Goal: Task Accomplishment & Management: Use online tool/utility

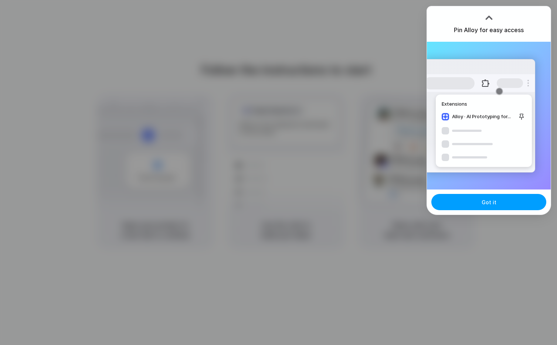
click at [490, 204] on span "Got it" at bounding box center [489, 202] width 15 height 8
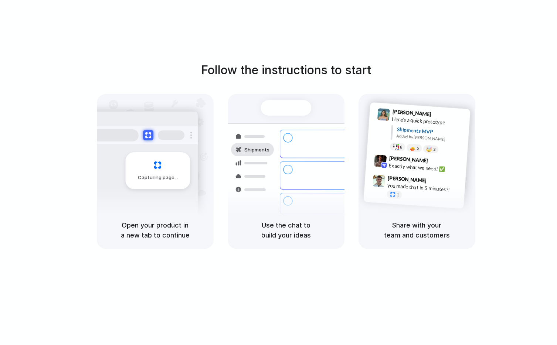
click at [477, 69] on div "Follow the instructions to start Capturing page Open your product in a new tab …" at bounding box center [285, 155] width 557 height 188
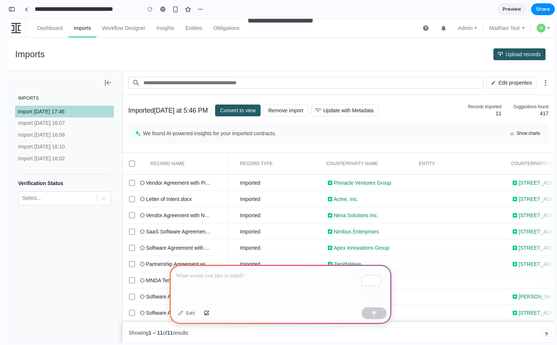
click at [227, 272] on p "To enrich screen reader interactions, please activate Accessibility in Grammarl…" at bounding box center [280, 276] width 208 height 9
click at [198, 273] on p "**********" at bounding box center [278, 276] width 205 height 9
click at [249, 272] on p "**********" at bounding box center [278, 276] width 205 height 9
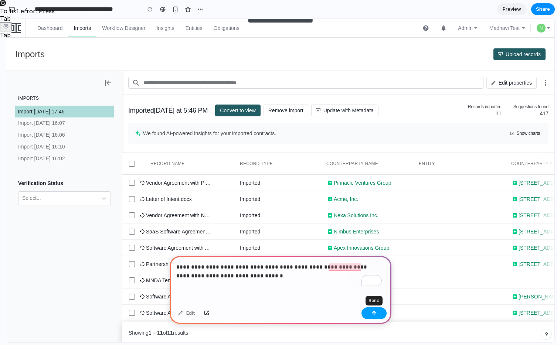
click at [372, 311] on div "button" at bounding box center [373, 313] width 5 height 5
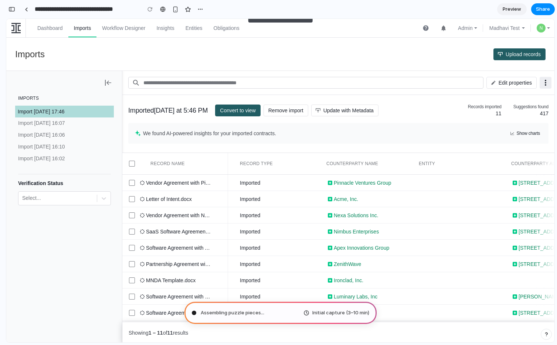
click at [548, 83] on icon "button" at bounding box center [545, 82] width 9 height 9
click at [185, 111] on time "Friday at 5:46 PM" at bounding box center [181, 110] width 54 height 7
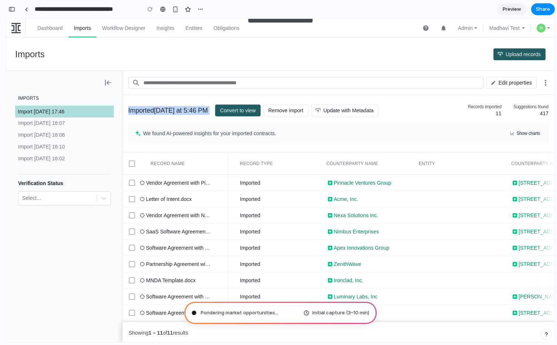
click at [169, 111] on time "Friday at 5:46 PM" at bounding box center [181, 110] width 54 height 7
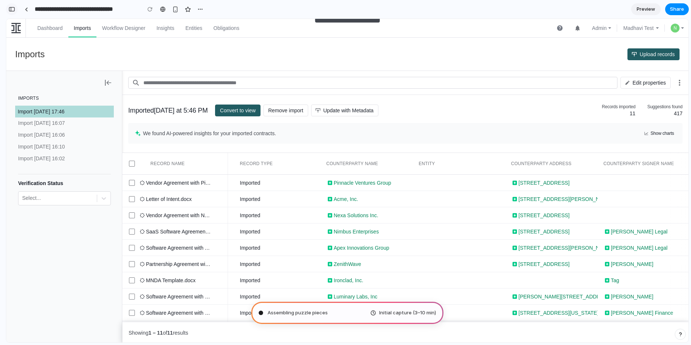
click at [10, 12] on button "button" at bounding box center [12, 9] width 12 height 12
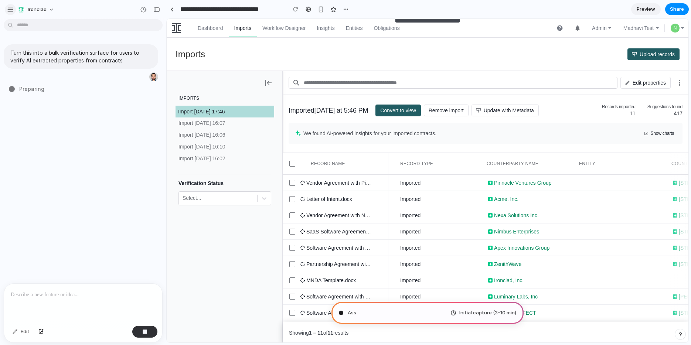
click at [12, 9] on div "button" at bounding box center [10, 9] width 7 height 7
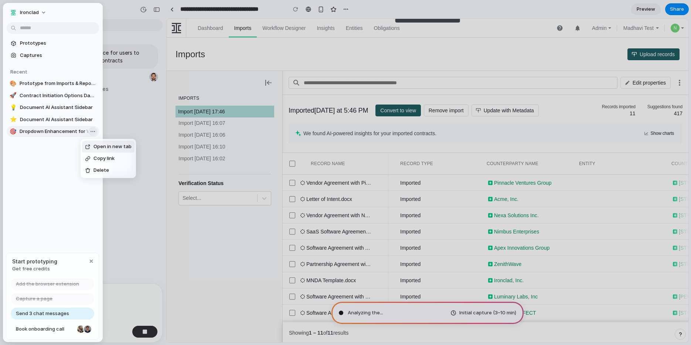
click at [89, 131] on body "**********" at bounding box center [345, 172] width 691 height 345
click at [54, 150] on div "Open in new tab Copy link Delete" at bounding box center [345, 172] width 691 height 345
click at [41, 13] on button "Ironclad" at bounding box center [29, 13] width 44 height 12
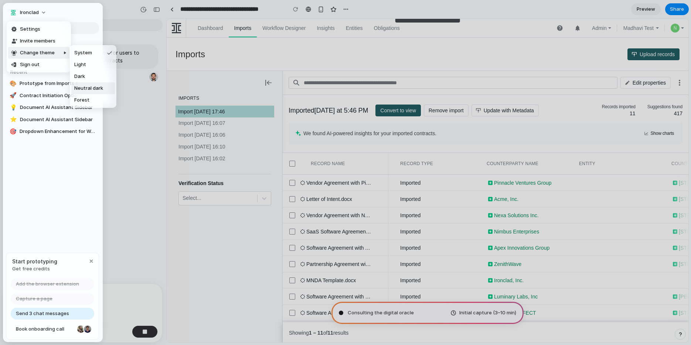
click at [101, 89] on span "Neutral dark" at bounding box center [88, 88] width 29 height 7
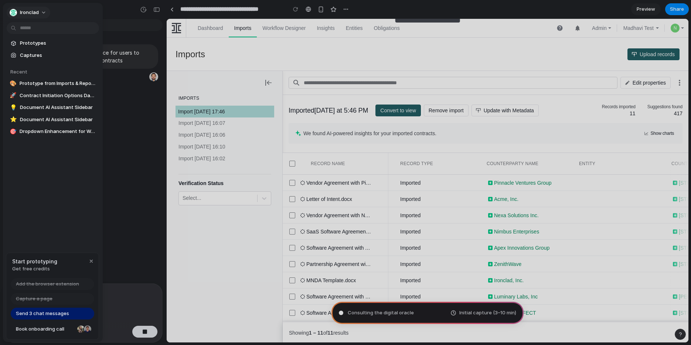
click at [38, 12] on span "Ironclad" at bounding box center [29, 12] width 19 height 7
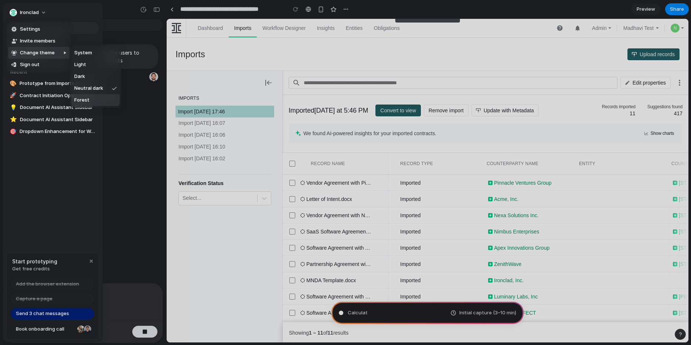
click at [95, 98] on li "Forest" at bounding box center [95, 100] width 48 height 12
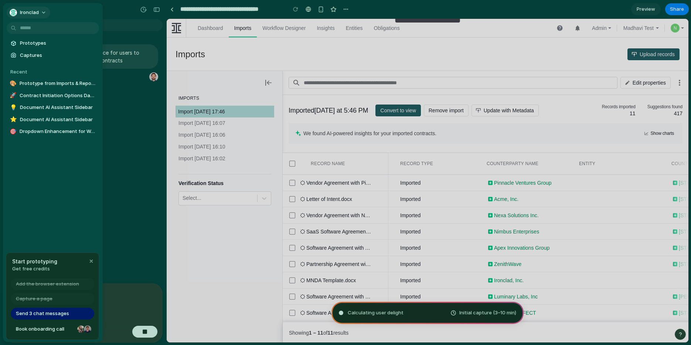
click at [40, 12] on button "Ironclad" at bounding box center [29, 13] width 44 height 12
click at [43, 29] on li "Settings" at bounding box center [38, 29] width 61 height 12
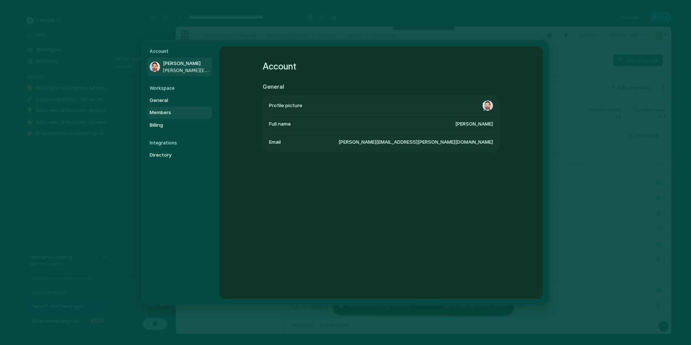
click at [165, 112] on span "Members" at bounding box center [173, 112] width 47 height 7
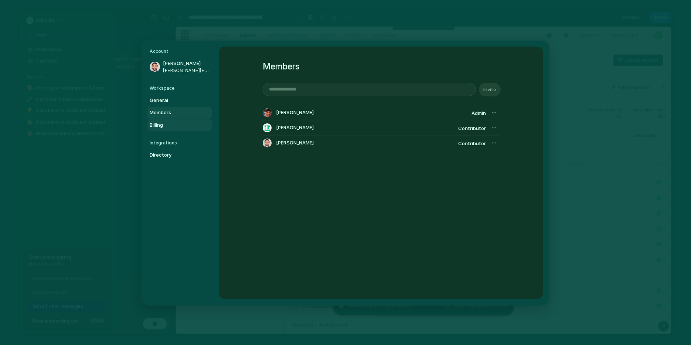
click at [176, 123] on span "Billing" at bounding box center [173, 124] width 47 height 7
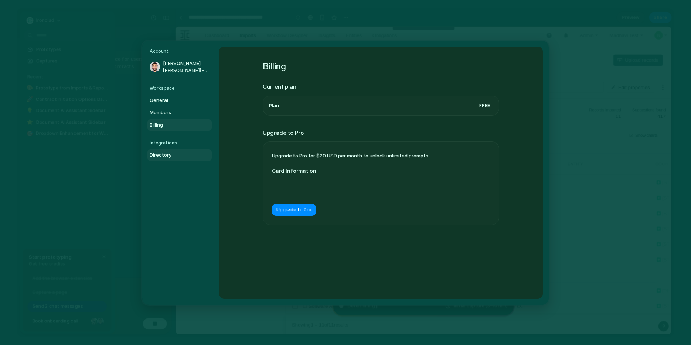
click at [167, 152] on span "Directory" at bounding box center [173, 155] width 47 height 7
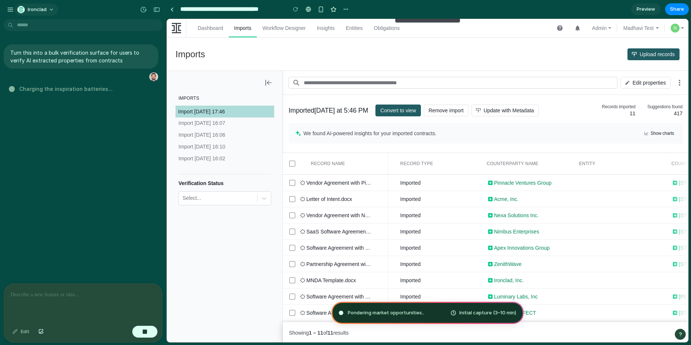
click at [50, 11] on button "Ironclad" at bounding box center [36, 10] width 44 height 12
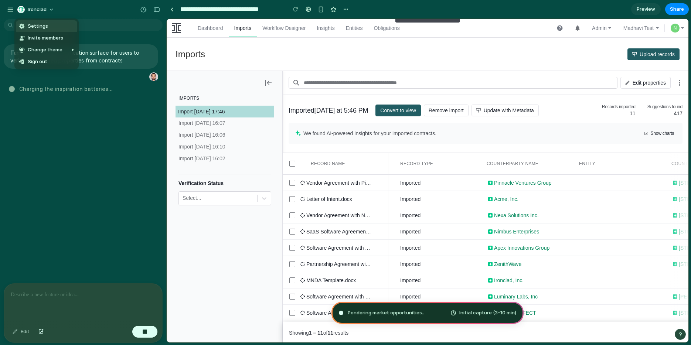
click at [50, 10] on div "Settings Invite members Change theme Sign out" at bounding box center [345, 172] width 691 height 345
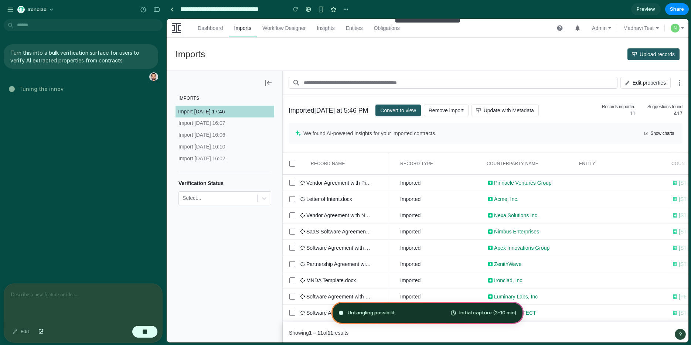
type input "**********"
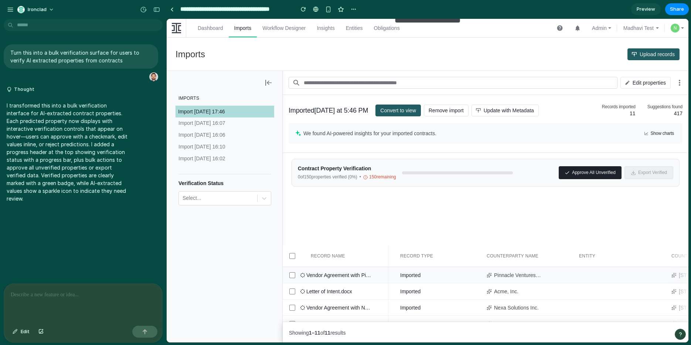
click at [429, 276] on div "Imported" at bounding box center [434, 275] width 92 height 16
click at [554, 276] on icon at bounding box center [556, 275] width 4 height 4
click at [557, 276] on icon at bounding box center [563, 275] width 5 height 5
click at [414, 278] on div "Imported" at bounding box center [410, 275] width 20 height 7
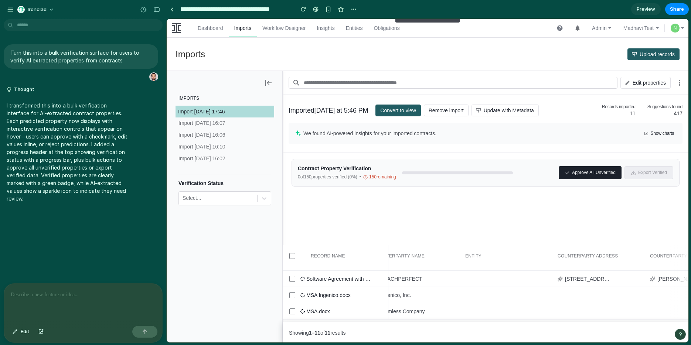
scroll to position [0, 114]
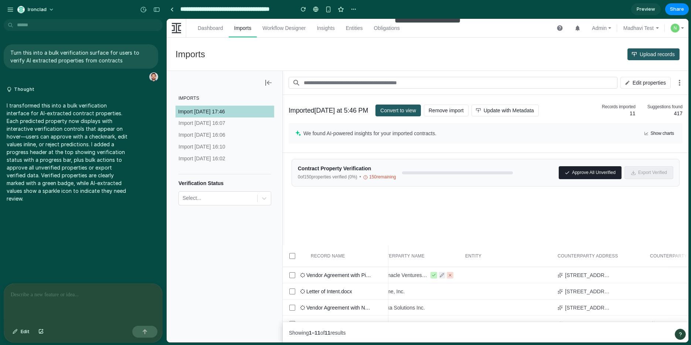
click at [486, 203] on div "Contract Property Verification 0 of 150 properties verified ( 0 %) • 150 remain…" at bounding box center [486, 199] width 406 height 92
click at [337, 212] on div "Contract Property Verification 0 of 150 properties verified ( 0 %) • 150 remain…" at bounding box center [486, 199] width 406 height 92
click at [19, 331] on button "Edit" at bounding box center [21, 332] width 24 height 12
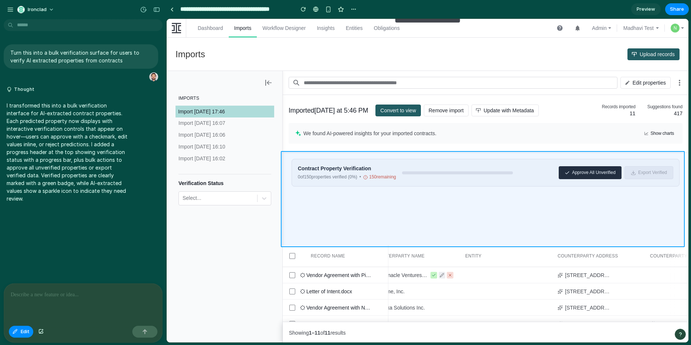
click at [389, 222] on div at bounding box center [428, 181] width 522 height 324
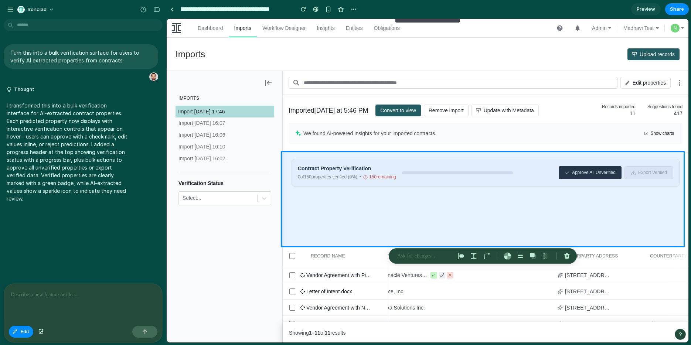
click at [420, 257] on p at bounding box center [424, 256] width 55 height 9
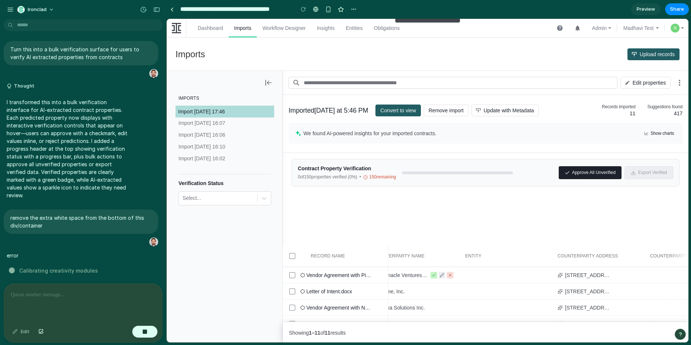
scroll to position [0, 0]
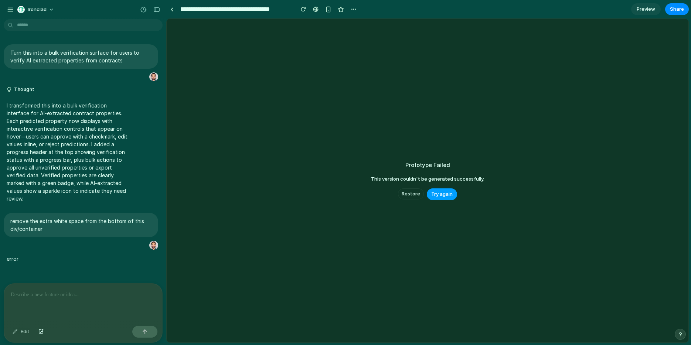
click at [443, 195] on span "Try again" at bounding box center [441, 194] width 21 height 7
click at [408, 193] on span "Restore" at bounding box center [411, 193] width 18 height 7
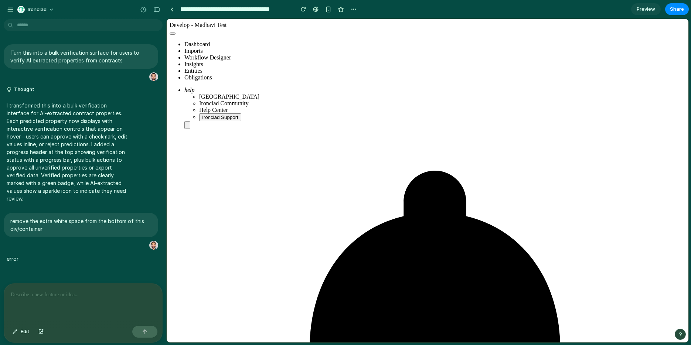
click at [45, 139] on p "I transformed this into a bulk verification interface for AI-extracted contract…" at bounding box center [68, 152] width 123 height 101
click at [145, 8] on div "button" at bounding box center [143, 9] width 7 height 7
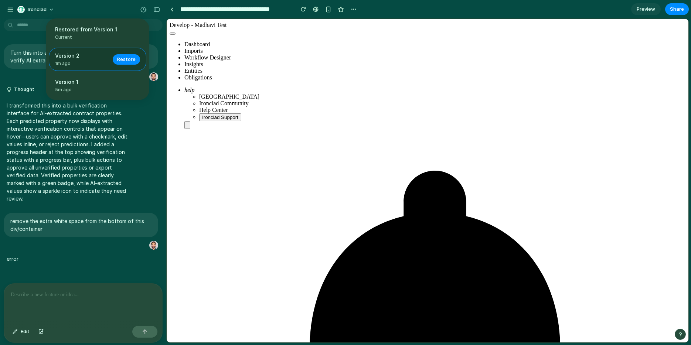
click at [78, 61] on span "1m ago" at bounding box center [81, 63] width 53 height 7
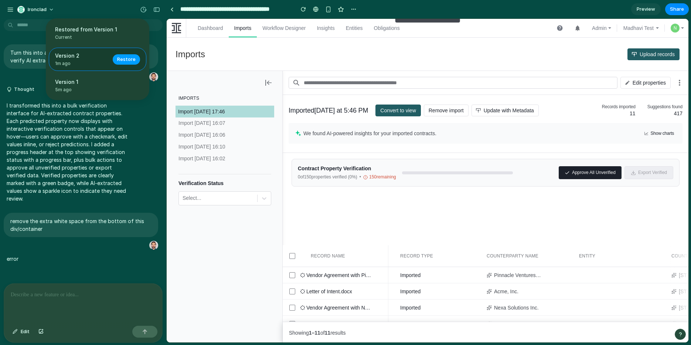
click at [123, 60] on span "Restore" at bounding box center [126, 59] width 18 height 7
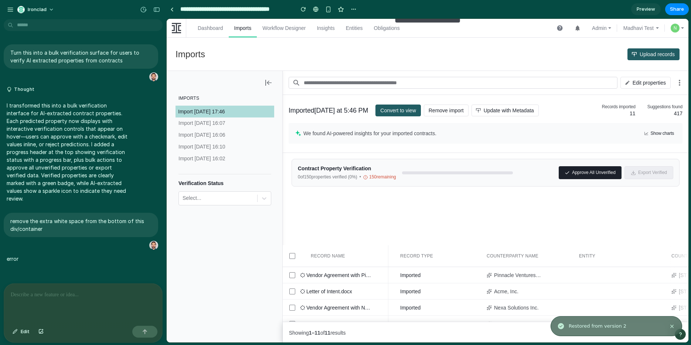
click at [344, 211] on div "Contract Property Verification 0 of 150 properties verified ( 0 %) • 150 remain…" at bounding box center [486, 199] width 406 height 92
click at [25, 332] on span "Edit" at bounding box center [25, 331] width 9 height 7
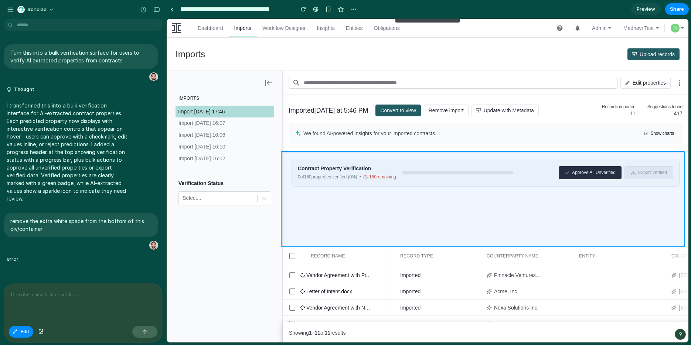
click at [328, 206] on div at bounding box center [428, 181] width 522 height 324
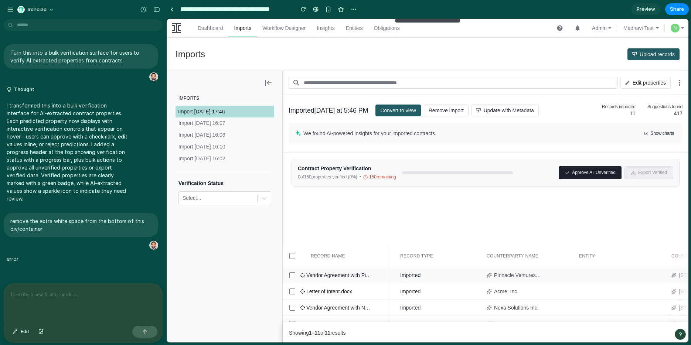
click at [443, 277] on div "Imported" at bounding box center [434, 275] width 92 height 16
click at [25, 333] on span "Edit" at bounding box center [25, 331] width 9 height 7
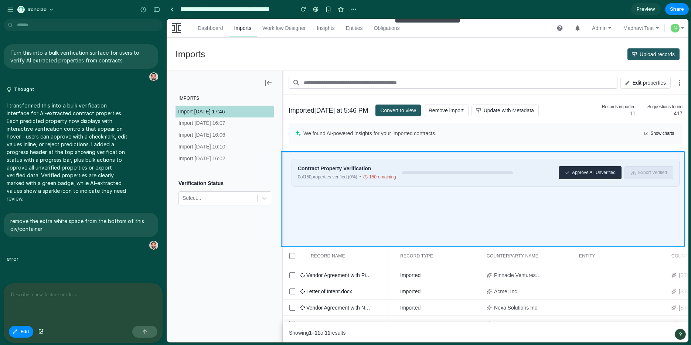
click at [332, 201] on div at bounding box center [428, 181] width 522 height 324
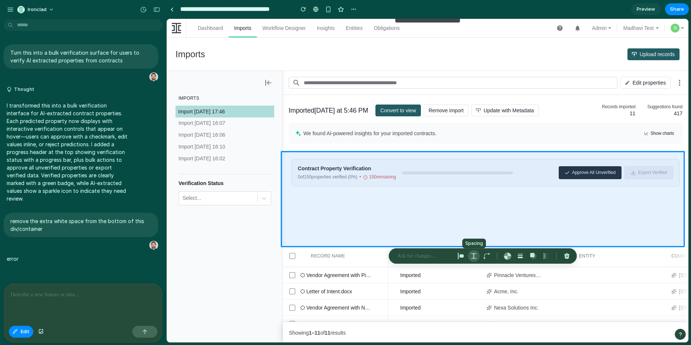
click at [474, 255] on div "button" at bounding box center [473, 256] width 7 height 7
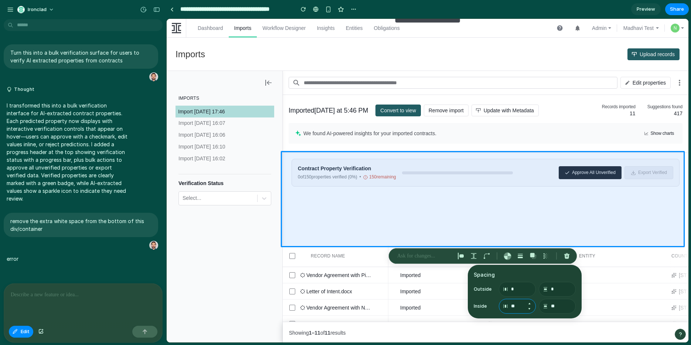
click at [515, 306] on input "**" at bounding box center [517, 306] width 37 height 15
type input "**"
click at [555, 306] on input "**" at bounding box center [557, 306] width 37 height 15
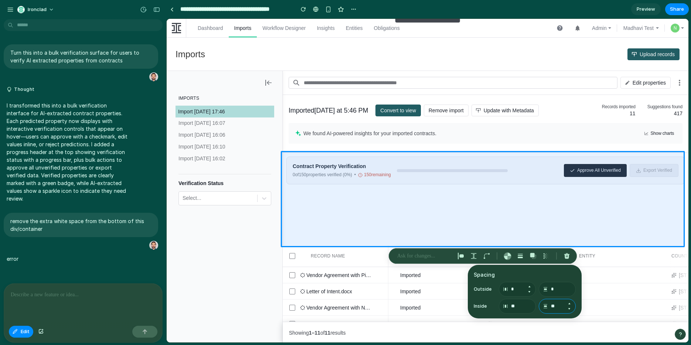
type input "**"
click at [520, 290] on input "*" at bounding box center [517, 289] width 37 height 15
type input "*"
click at [557, 286] on input "*" at bounding box center [557, 289] width 37 height 15
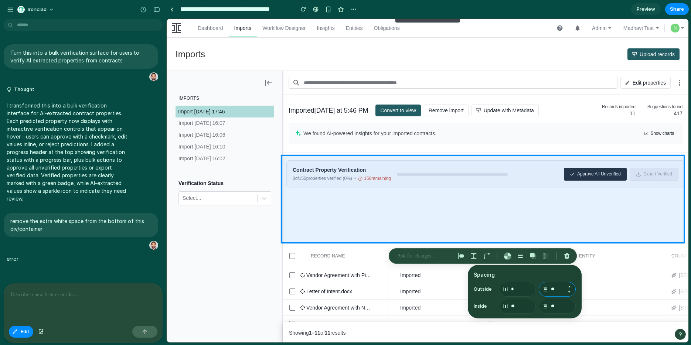
type input "*"
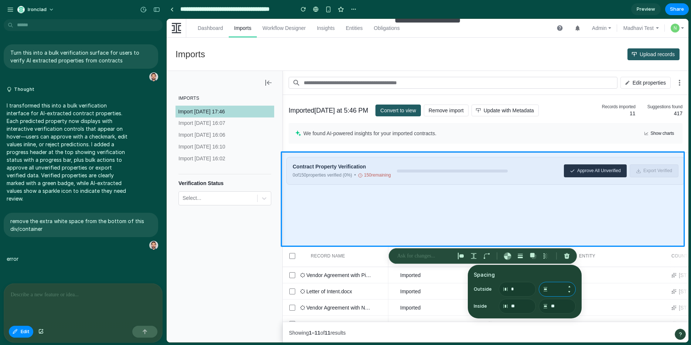
type input "*"
click at [464, 256] on div "button" at bounding box center [461, 256] width 7 height 7
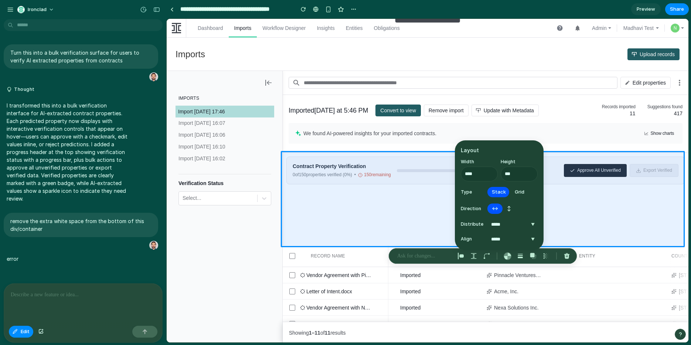
click at [509, 210] on span "↕" at bounding box center [509, 208] width 4 height 7
click at [495, 210] on span "↔" at bounding box center [495, 208] width 6 height 7
click at [516, 175] on input "***" at bounding box center [519, 174] width 37 height 15
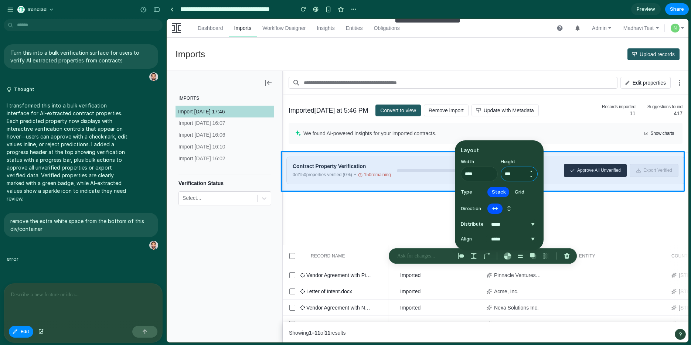
type input "***"
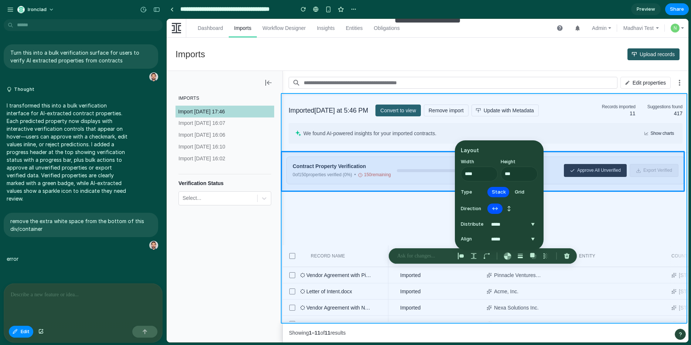
click at [349, 197] on div at bounding box center [428, 181] width 522 height 324
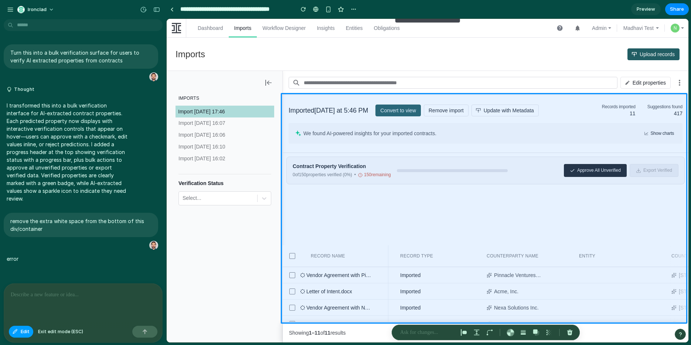
click at [21, 332] on span "Edit" at bounding box center [25, 331] width 9 height 7
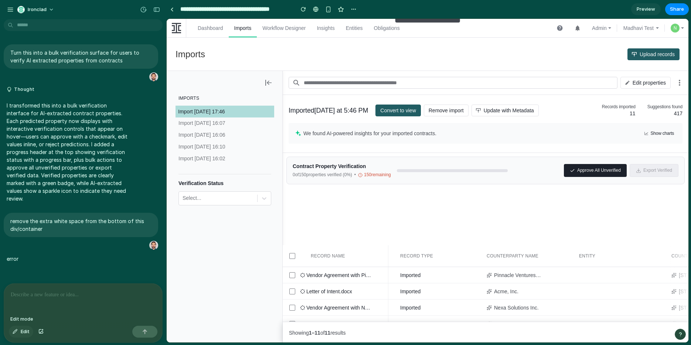
click at [19, 331] on button "Edit" at bounding box center [21, 332] width 24 height 12
click at [266, 193] on div at bounding box center [264, 198] width 13 height 13
click at [266, 196] on icon at bounding box center [264, 198] width 7 height 7
click at [224, 122] on p "Import Oct 28, 2024 16:07" at bounding box center [214, 123] width 72 height 7
click at [357, 289] on div "Letter of Intent.docx" at bounding box center [344, 291] width 76 height 7
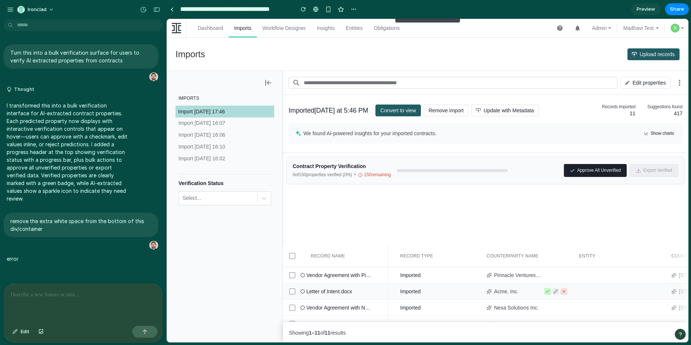
click at [557, 292] on icon at bounding box center [564, 291] width 4 height 4
click at [557, 290] on icon at bounding box center [564, 291] width 2 height 2
click at [550, 274] on button at bounding box center [547, 275] width 7 height 7
click at [557, 291] on icon at bounding box center [564, 291] width 2 height 2
click at [557, 291] on icon at bounding box center [556, 291] width 4 height 4
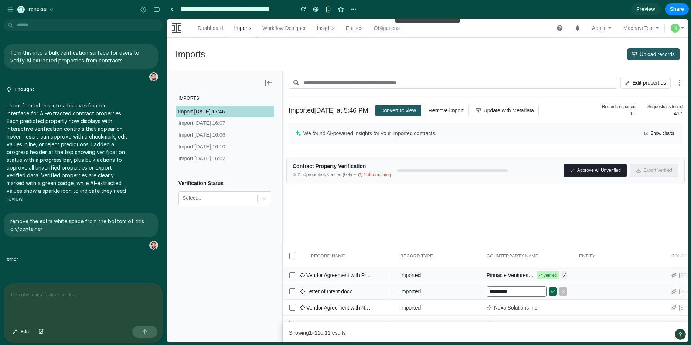
click at [448, 292] on div "Imported" at bounding box center [434, 291] width 92 height 16
click at [78, 299] on div at bounding box center [83, 303] width 158 height 39
click at [131, 293] on p "**********" at bounding box center [82, 294] width 142 height 9
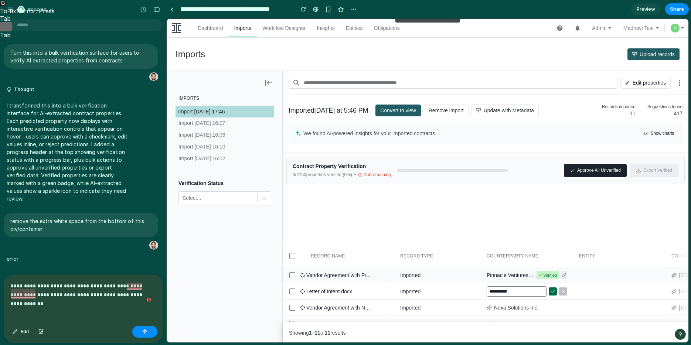
click at [125, 282] on p "**********" at bounding box center [82, 291] width 142 height 18
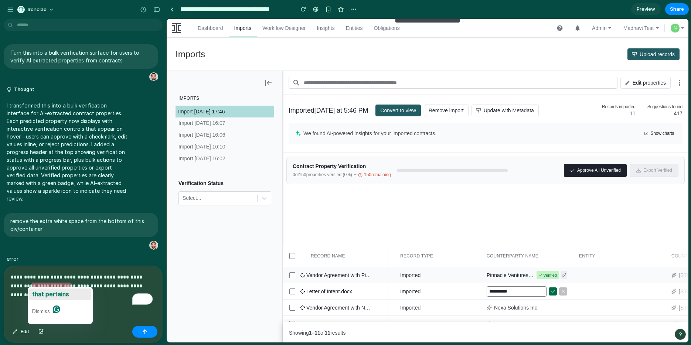
click at [54, 294] on span "that pertains" at bounding box center [50, 293] width 37 height 7
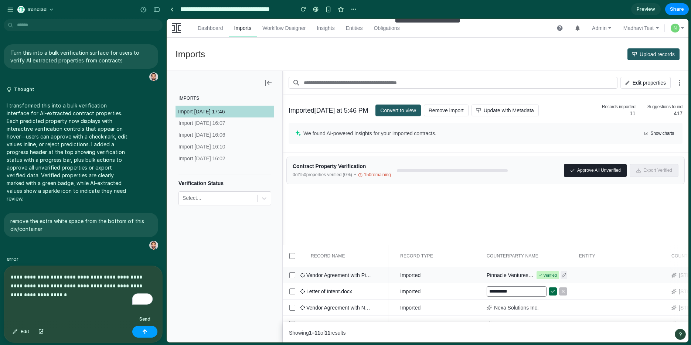
click at [143, 330] on div "button" at bounding box center [144, 331] width 5 height 5
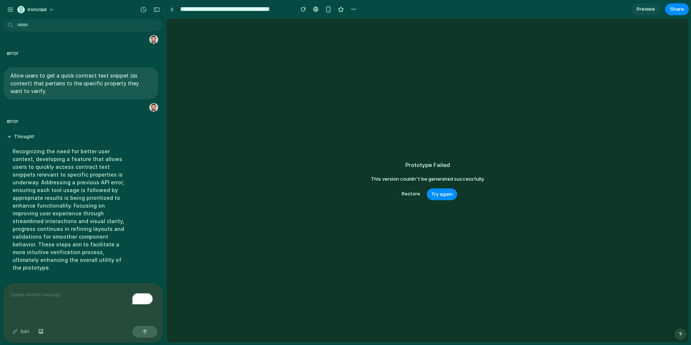
scroll to position [209, 0]
click at [439, 193] on span "Try again" at bounding box center [441, 194] width 21 height 7
click at [414, 196] on span "Restore" at bounding box center [411, 193] width 18 height 7
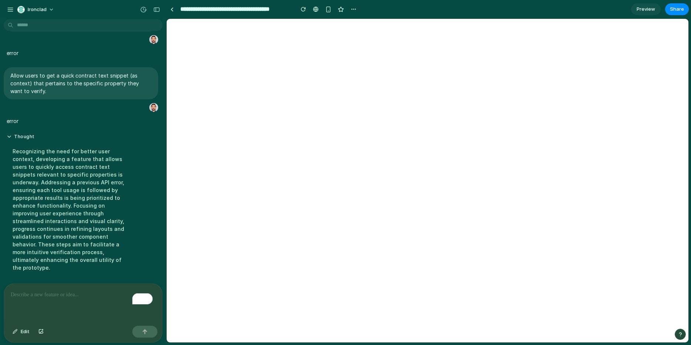
scroll to position [0, 0]
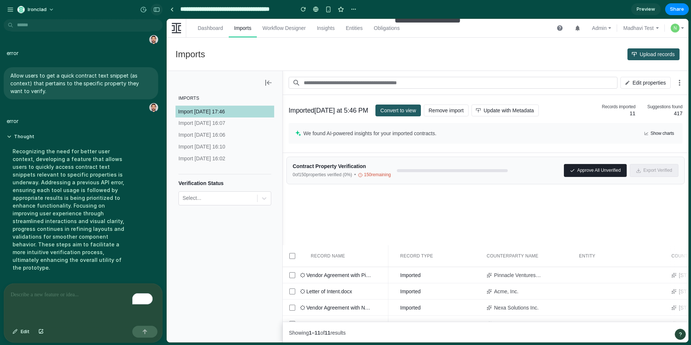
click at [156, 7] on div "button" at bounding box center [156, 9] width 7 height 5
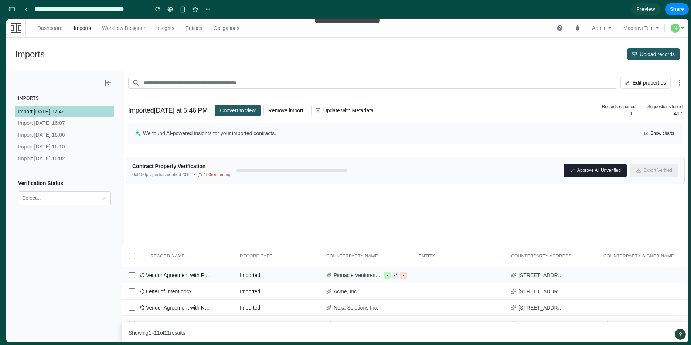
click at [387, 273] on icon at bounding box center [387, 275] width 4 height 4
click at [390, 290] on button at bounding box center [387, 291] width 7 height 7
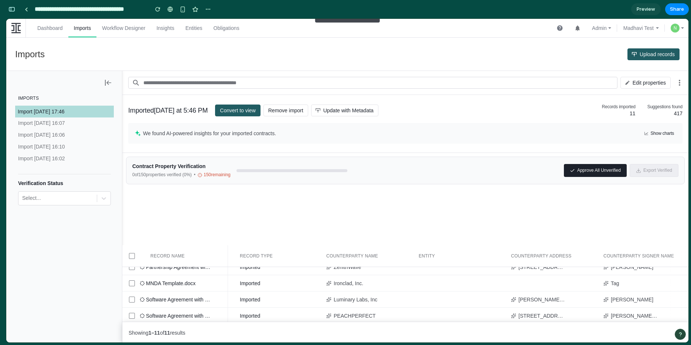
scroll to position [0, 0]
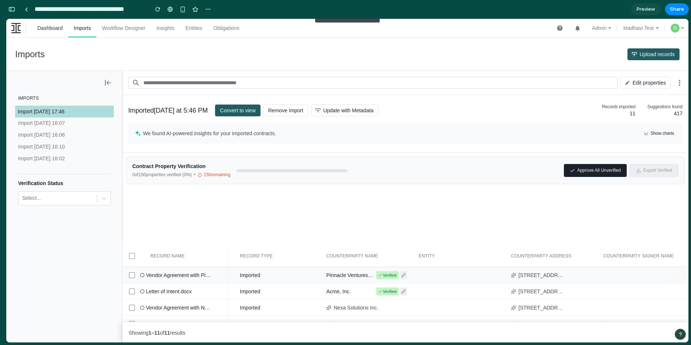
click at [50, 25] on link "Dashboard" at bounding box center [50, 28] width 37 height 18
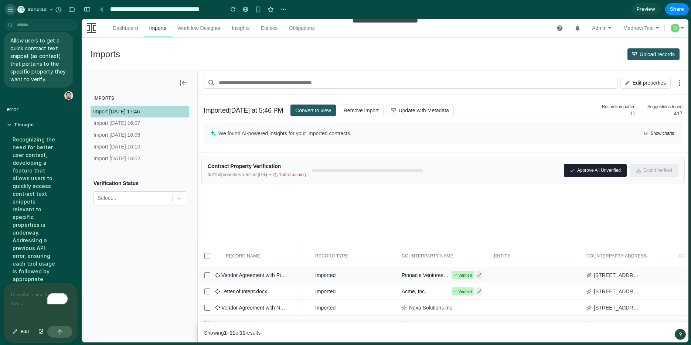
click at [8, 10] on div "button" at bounding box center [10, 9] width 7 height 7
click at [8, 7] on div "button" at bounding box center [10, 9] width 7 height 7
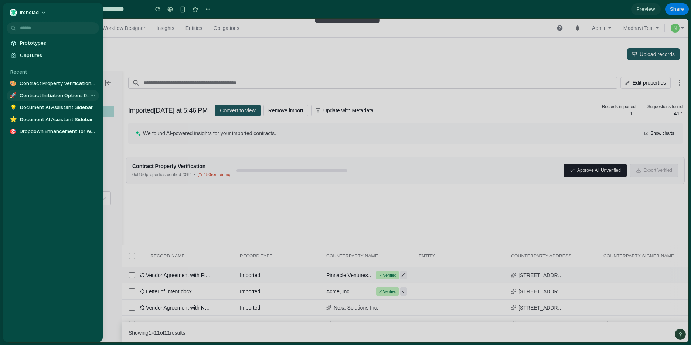
click at [41, 95] on span "Contract Initiation Options Dashboard" at bounding box center [58, 95] width 76 height 7
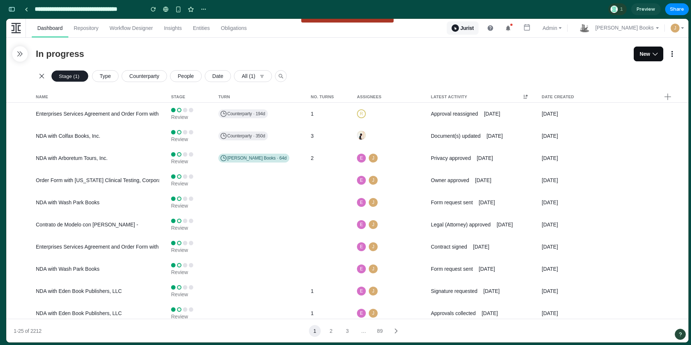
click at [557, 57] on span "New" at bounding box center [645, 53] width 10 height 7
click at [99, 162] on button "NDA with Arboretum Tours, Inc." at bounding box center [97, 158] width 129 height 22
click at [375, 160] on div "J" at bounding box center [373, 158] width 9 height 9
click at [381, 112] on div "R" at bounding box center [385, 113] width 74 height 9
click at [557, 56] on span "New" at bounding box center [645, 53] width 10 height 7
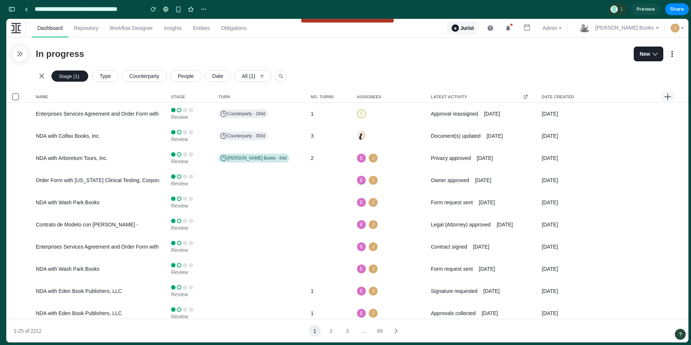
click at [557, 94] on icon "button" at bounding box center [667, 96] width 9 height 9
click at [557, 51] on icon "button" at bounding box center [672, 54] width 9 height 9
click at [89, 25] on link "Repository" at bounding box center [86, 28] width 36 height 18
click at [15, 55] on button "button" at bounding box center [20, 54] width 16 height 16
click at [14, 9] on div "button" at bounding box center [11, 9] width 7 height 5
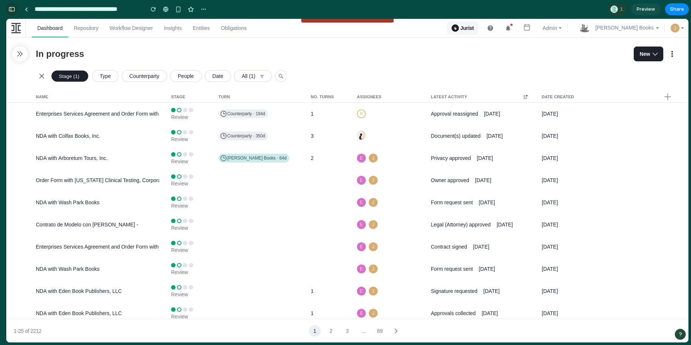
scroll to position [308, 0]
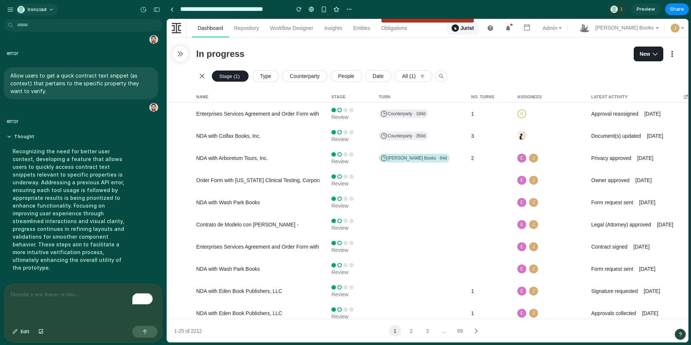
click at [37, 10] on span "Ironclad" at bounding box center [37, 9] width 19 height 7
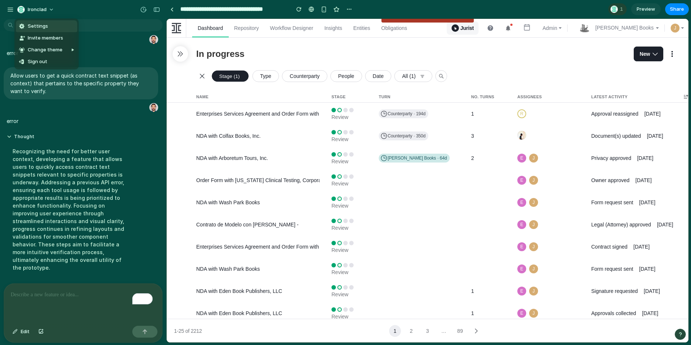
click at [6, 10] on div "Settings Invite members Change theme Sign out" at bounding box center [345, 172] width 691 height 345
click at [8, 10] on div "button" at bounding box center [10, 9] width 7 height 7
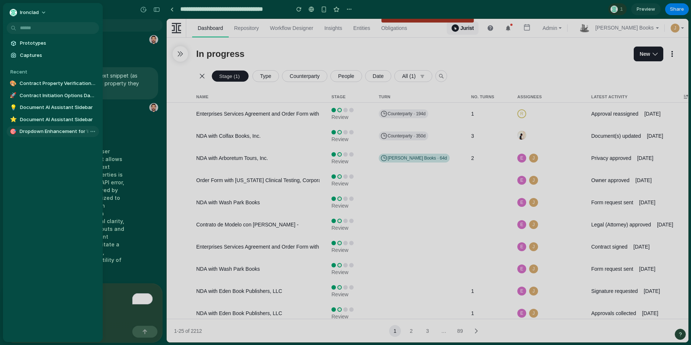
click at [40, 129] on span "Dropdown Enhancement for Word Add-In" at bounding box center [58, 131] width 76 height 7
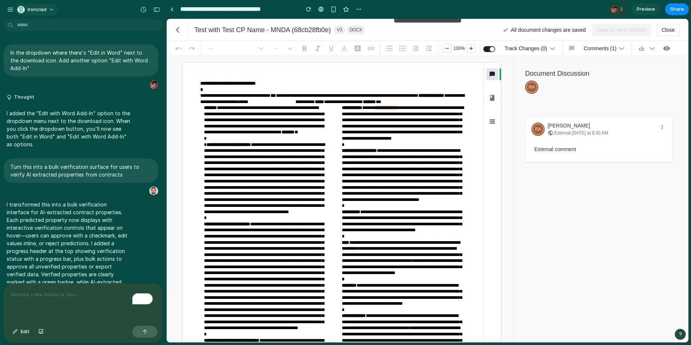
click at [47, 8] on button "Ironclad" at bounding box center [36, 10] width 44 height 12
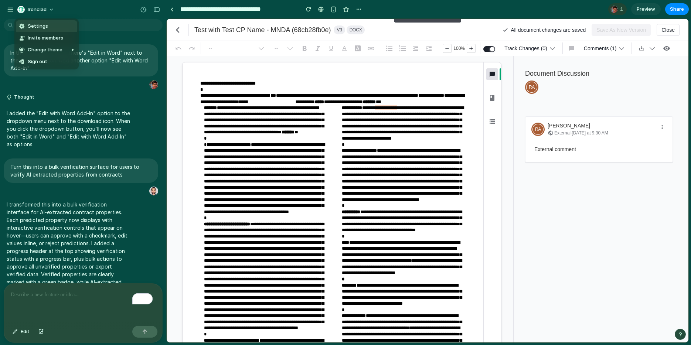
click at [9, 7] on div "Settings Invite members Change theme Sign out" at bounding box center [345, 172] width 691 height 345
click at [10, 8] on div "button" at bounding box center [10, 9] width 7 height 7
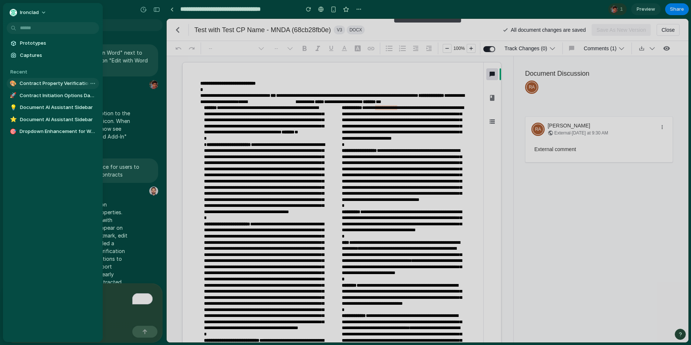
click at [34, 80] on span "Contract Property Verification Interface" at bounding box center [58, 83] width 76 height 7
type input "**********"
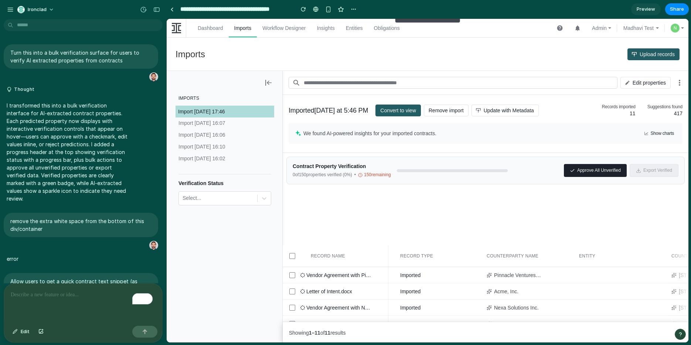
scroll to position [209, 0]
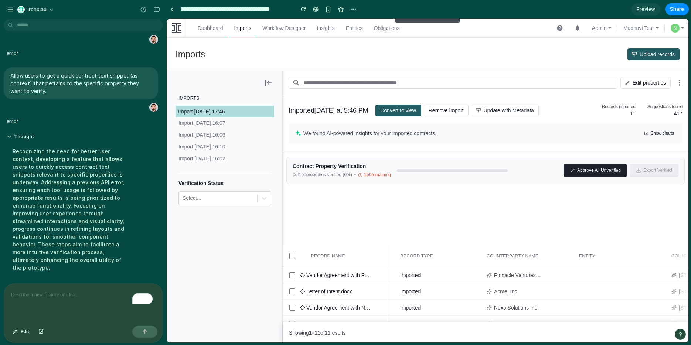
click at [80, 165] on div "Recognizing the need for better user context, developing a feature that allows …" at bounding box center [68, 209] width 123 height 133
click at [7, 134] on button "Thought" at bounding box center [68, 137] width 123 height 6
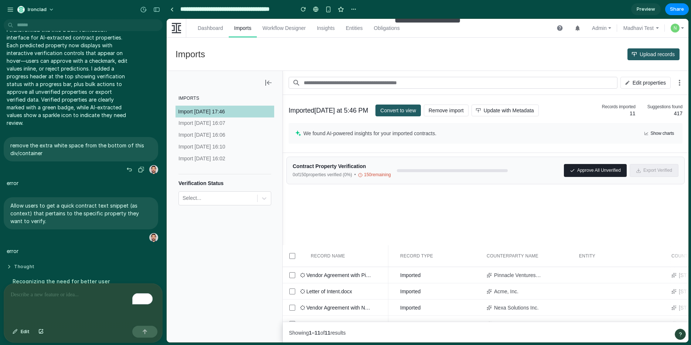
scroll to position [73, 0]
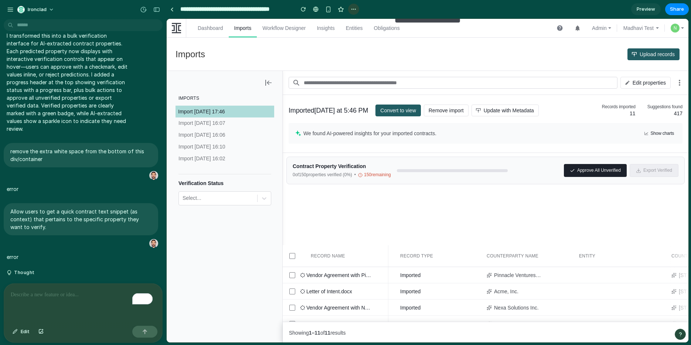
click at [356, 8] on div "button" at bounding box center [354, 9] width 6 height 6
click at [314, 13] on div "Duplicate Delete" at bounding box center [345, 172] width 691 height 345
click at [303, 9] on div "button" at bounding box center [303, 9] width 5 height 5
click at [557, 169] on button "Approve All Unverified" at bounding box center [595, 170] width 63 height 13
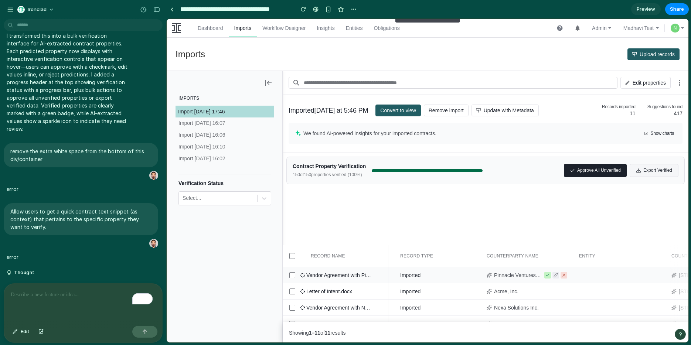
click at [548, 274] on icon at bounding box center [547, 275] width 4 height 4
click at [547, 292] on icon at bounding box center [547, 291] width 4 height 4
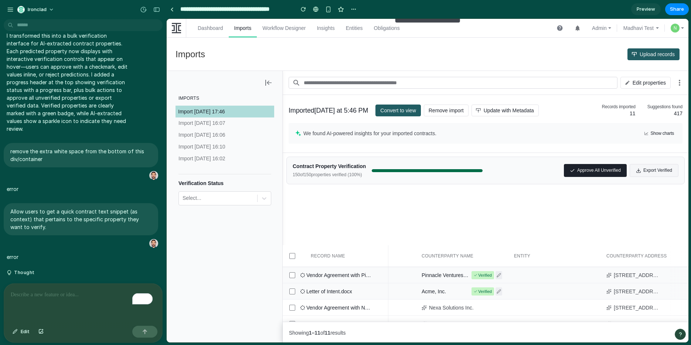
scroll to position [0, 93]
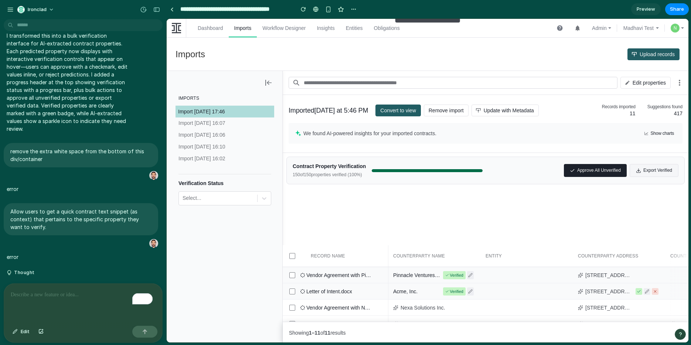
click at [557, 293] on button at bounding box center [639, 291] width 7 height 7
click at [557, 273] on icon at bounding box center [639, 275] width 4 height 4
click at [302, 275] on icon at bounding box center [302, 275] width 7 height 7
click at [326, 273] on span "Vendor Agreement with Pinnacle Ventures Group (672d6be931).pdf" at bounding box center [338, 275] width 65 height 7
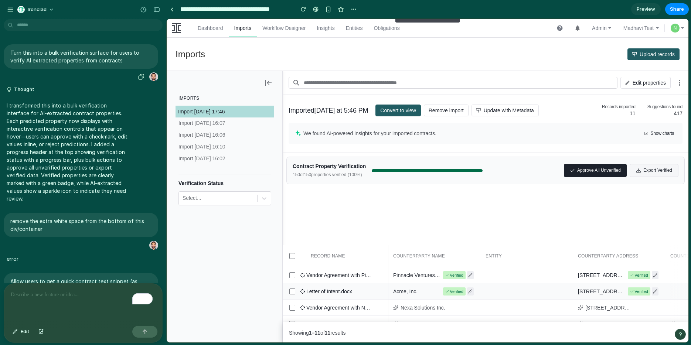
click at [48, 53] on p "Turn this into a bulk verification surface for users to verify AI extracted pro…" at bounding box center [80, 57] width 141 height 16
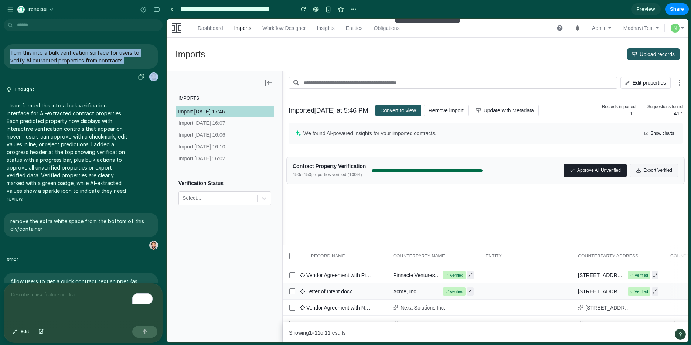
click at [48, 53] on p "Turn this into a bulk verification surface for users to verify AI extracted pro…" at bounding box center [80, 57] width 141 height 16
copy div "Turn this into a bulk verification surface for users to verify AI extracted pro…"
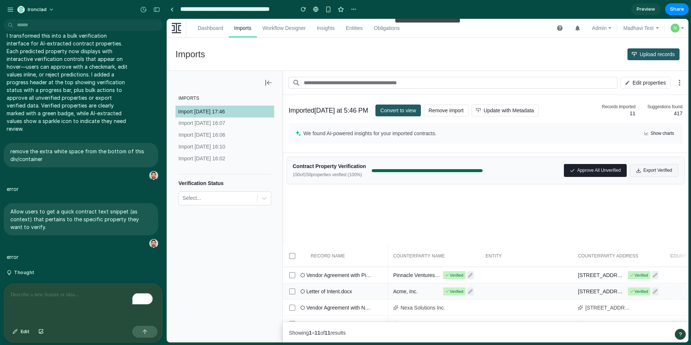
click at [4, 7] on div "Ironclad" at bounding box center [83, 9] width 166 height 18
click at [9, 8] on div "button" at bounding box center [10, 9] width 7 height 7
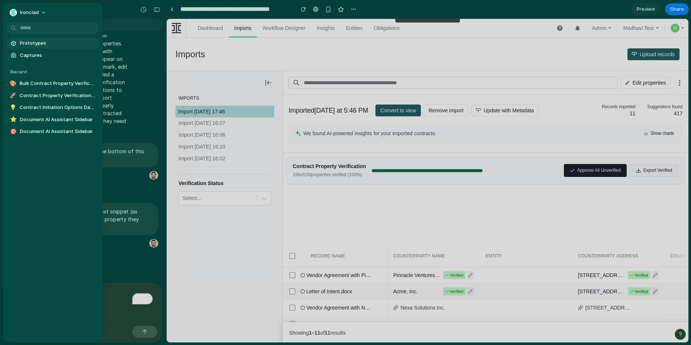
click at [37, 40] on span "Prototypes" at bounding box center [58, 43] width 76 height 7
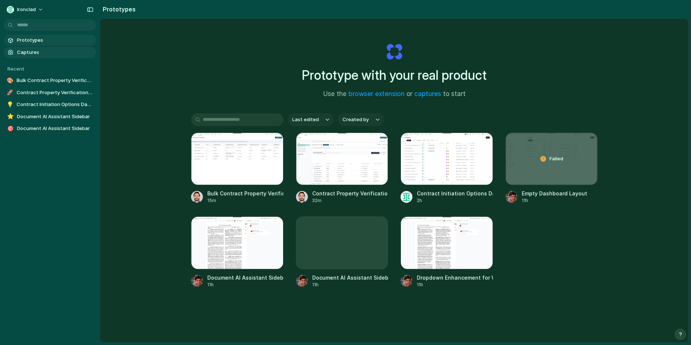
click at [40, 52] on span "Captures" at bounding box center [55, 52] width 76 height 7
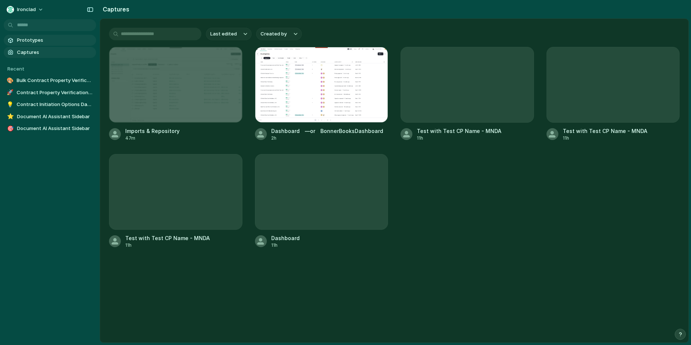
click at [28, 38] on span "Prototypes" at bounding box center [55, 40] width 76 height 7
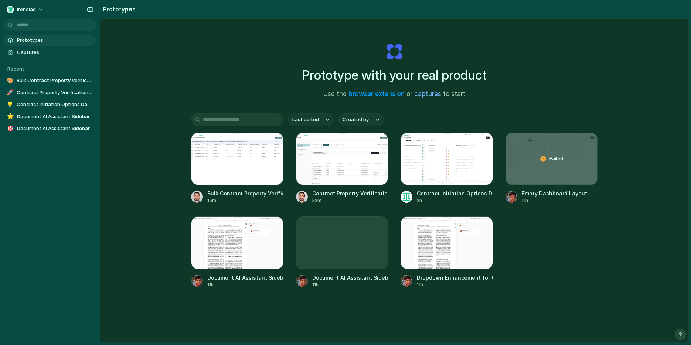
click at [425, 94] on link "captures" at bounding box center [427, 93] width 27 height 7
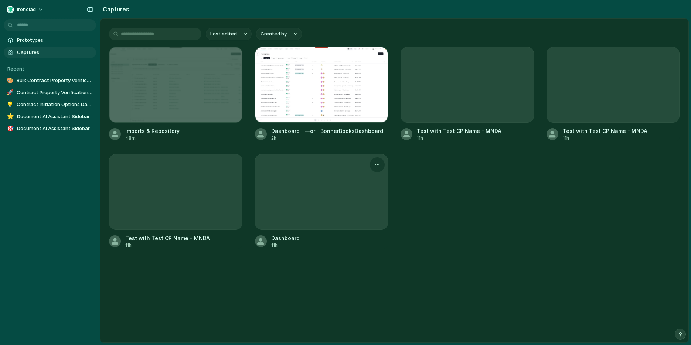
click at [313, 209] on div at bounding box center [321, 192] width 133 height 76
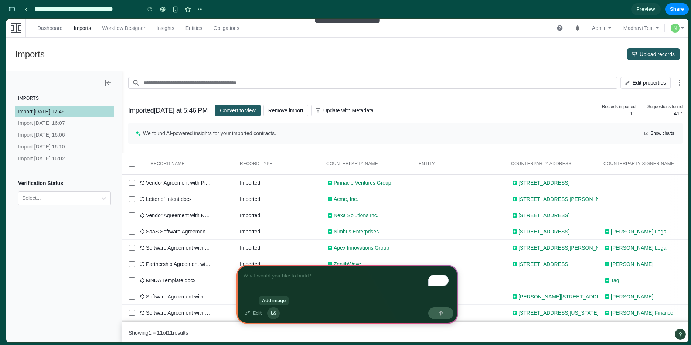
click at [272, 314] on div "button" at bounding box center [273, 313] width 5 height 4
click at [296, 272] on p "To enrich screen reader interactions, please activate Accessibility in Grammarl…" at bounding box center [347, 276] width 208 height 9
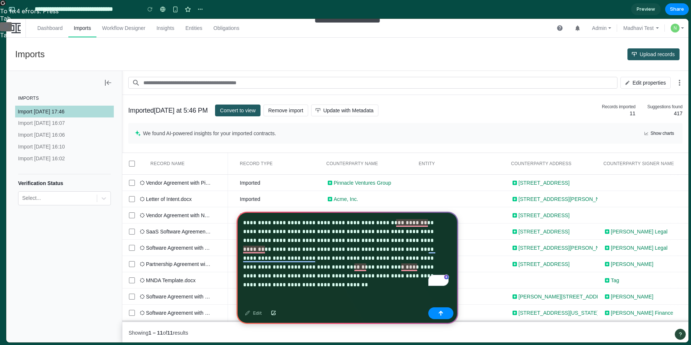
click at [265, 262] on p "**********" at bounding box center [345, 249] width 205 height 62
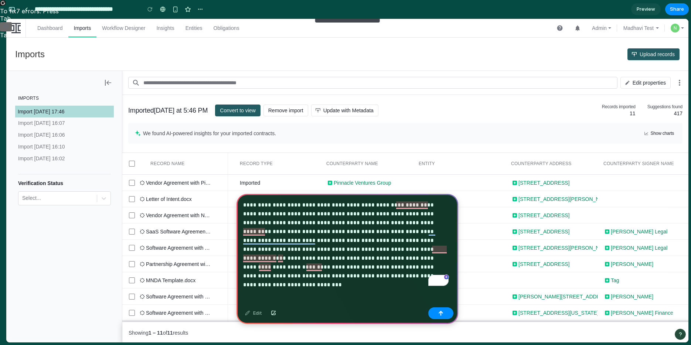
click at [249, 266] on p "**********" at bounding box center [345, 241] width 205 height 80
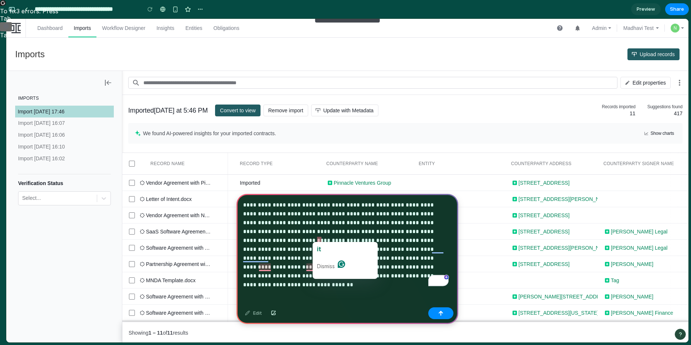
click at [320, 238] on p "**********" at bounding box center [345, 241] width 205 height 80
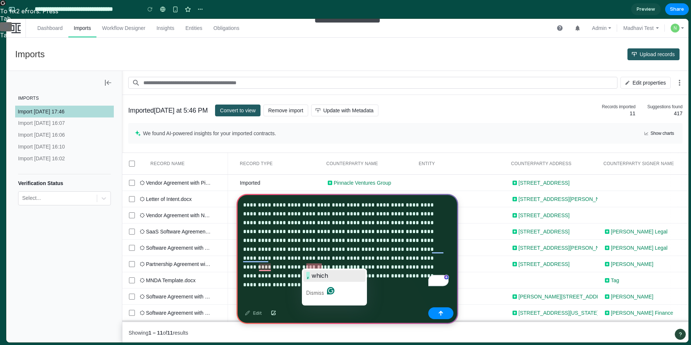
click at [317, 275] on span "which" at bounding box center [320, 275] width 17 height 7
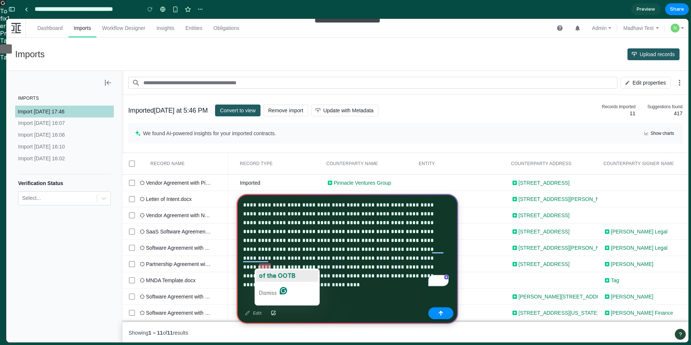
click at [268, 275] on span "of the OOTB" at bounding box center [277, 275] width 37 height 7
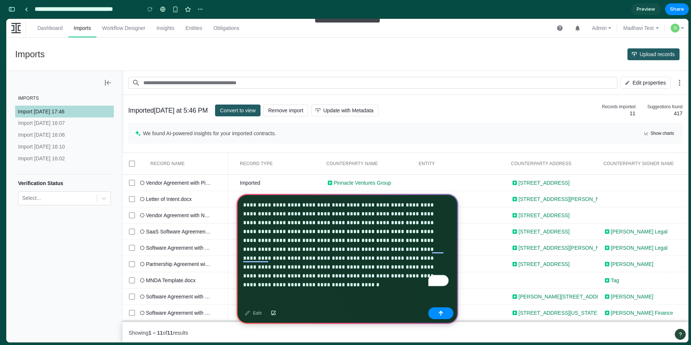
click at [309, 271] on p "**********" at bounding box center [345, 241] width 205 height 80
click at [443, 314] on div "button" at bounding box center [440, 313] width 5 height 5
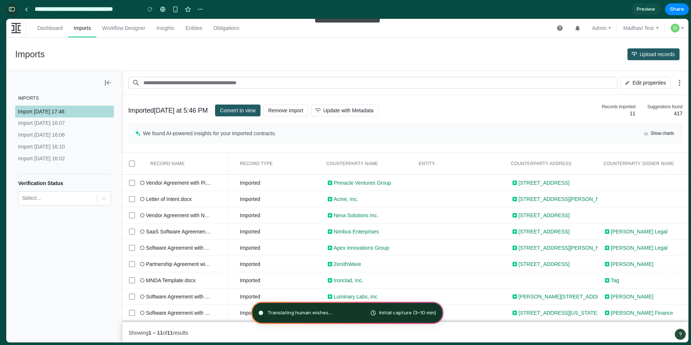
click at [9, 9] on div "button" at bounding box center [11, 9] width 7 height 5
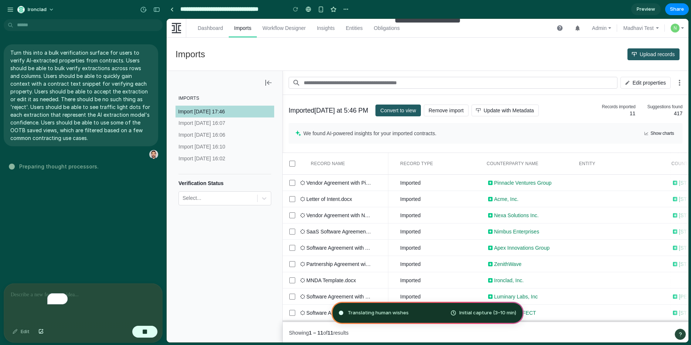
scroll to position [0, 0]
click at [10, 8] on div "button" at bounding box center [10, 9] width 7 height 7
click at [411, 55] on div "Imports Upload records" at bounding box center [428, 54] width 522 height 33
type input "**********"
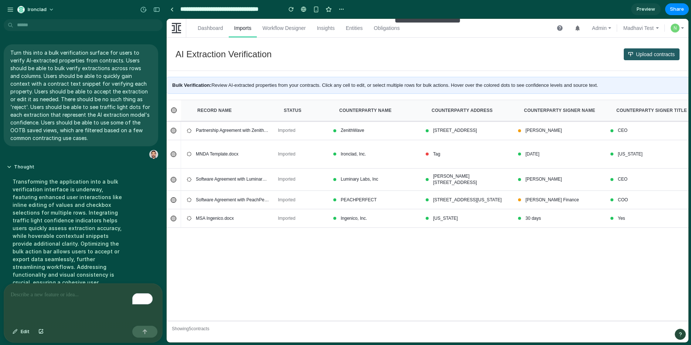
scroll to position [159, 0]
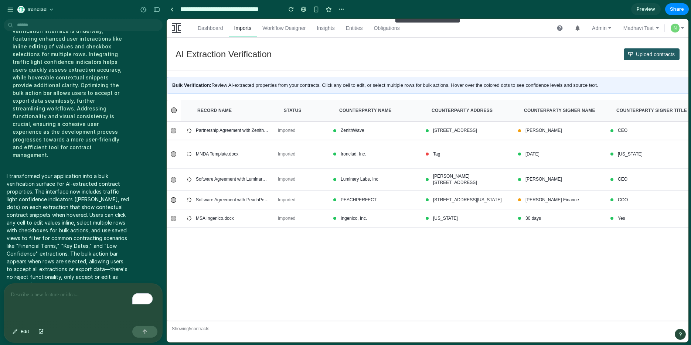
click at [448, 134] on div "123 Innovation Drive, San Francisco, CA 94107" at bounding box center [471, 130] width 78 height 9
click at [399, 130] on div "ZenithWave" at bounding box center [378, 130] width 78 height 9
click at [414, 137] on div "**********" at bounding box center [375, 131] width 84 height 12
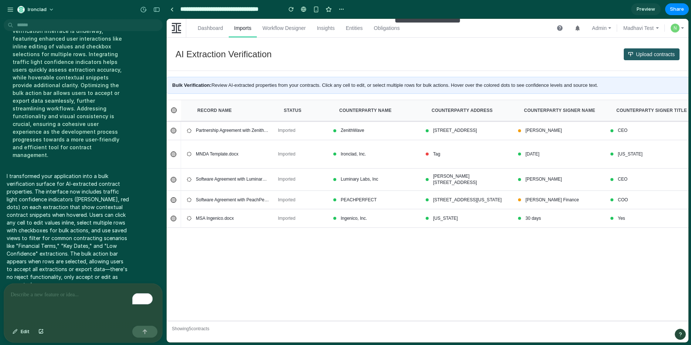
click at [172, 110] on div at bounding box center [174, 111] width 6 height 6
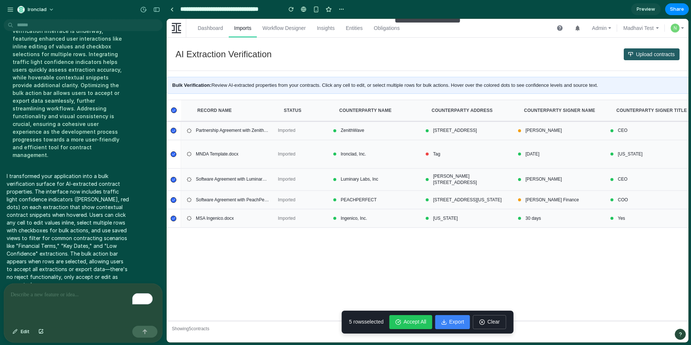
click at [173, 109] on icon at bounding box center [174, 111] width 4 height 4
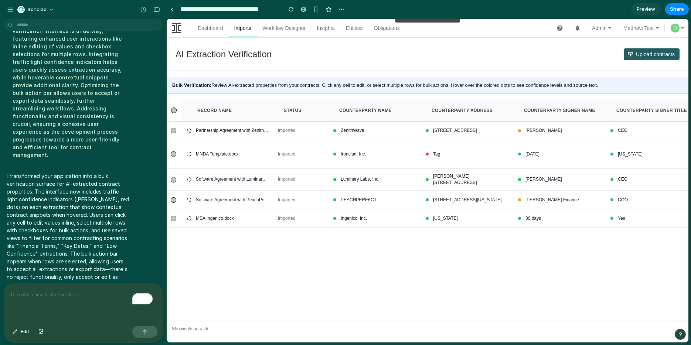
click at [384, 115] on div "Counterparty Name" at bounding box center [375, 110] width 84 height 15
click at [354, 134] on div "ZenithWave" at bounding box center [378, 130] width 78 height 9
click at [374, 137] on div "**********" at bounding box center [375, 131] width 84 height 12
click at [401, 131] on div "ZenithWave" at bounding box center [378, 130] width 78 height 9
click at [390, 146] on div "Ironclad, Inc." at bounding box center [375, 154] width 92 height 28
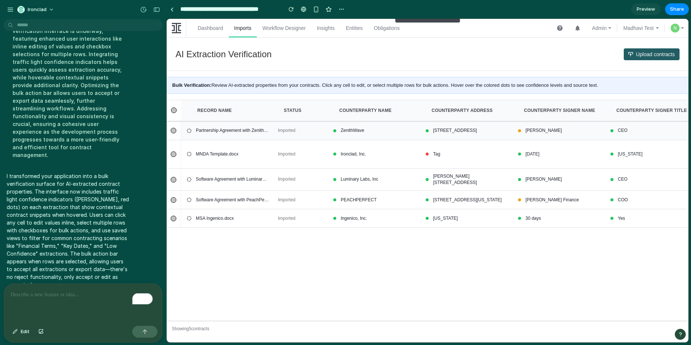
click at [387, 130] on div "ZenithWave" at bounding box center [378, 130] width 78 height 9
click at [557, 153] on div "July 13, 2021" at bounding box center [563, 154] width 78 height 9
click at [562, 154] on input "**********" at bounding box center [563, 154] width 78 height 10
click at [531, 154] on div "July 13, 2021" at bounding box center [563, 154] width 78 height 9
click at [531, 176] on div "Mason Singh" at bounding box center [563, 179] width 78 height 9
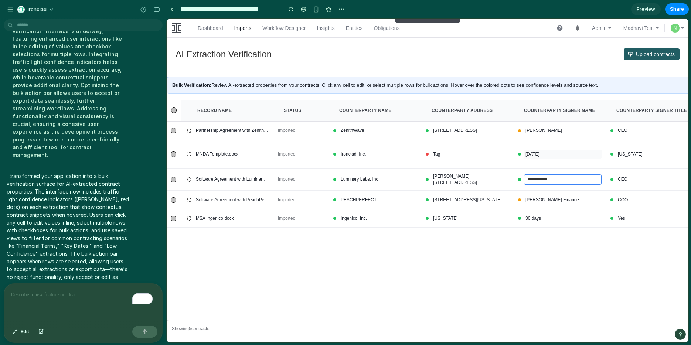
click at [75, 176] on p "I transformed your application into a bulk verification surface for AI-extracte…" at bounding box center [68, 230] width 123 height 116
click at [57, 172] on p "I transformed your application into a bulk verification surface for AI-extracte…" at bounding box center [68, 230] width 123 height 116
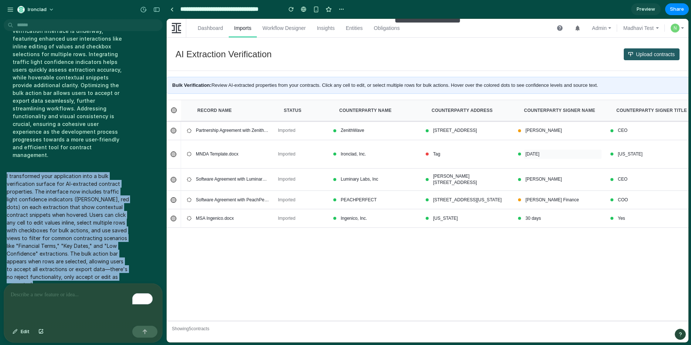
click at [57, 172] on p "I transformed your application into a bulk verification surface for AI-extracte…" at bounding box center [68, 230] width 123 height 116
click at [56, 190] on p "I transformed your application into a bulk verification surface for AI-extracte…" at bounding box center [68, 230] width 123 height 116
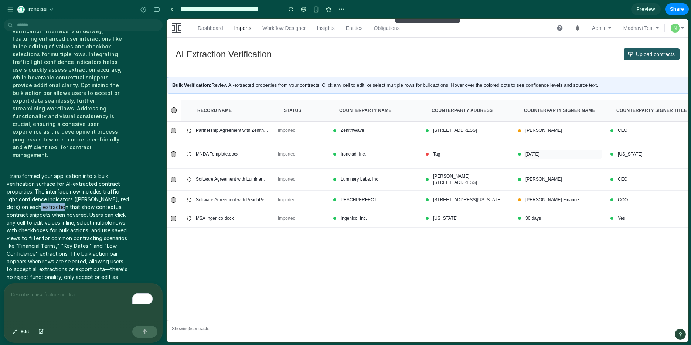
click at [56, 190] on p "I transformed your application into a bulk verification surface for AI-extracte…" at bounding box center [68, 230] width 123 height 116
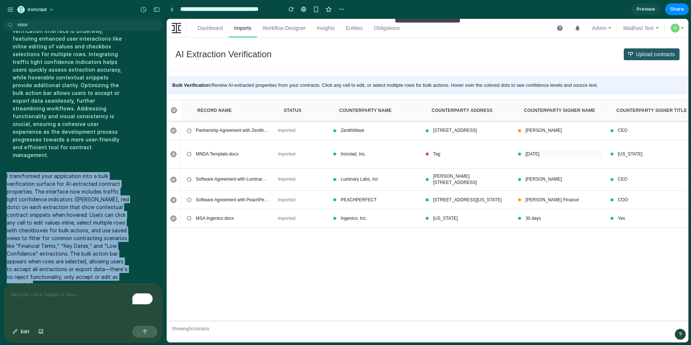
click at [56, 190] on p "I transformed your application into a bulk verification surface for AI-extracte…" at bounding box center [68, 230] width 123 height 116
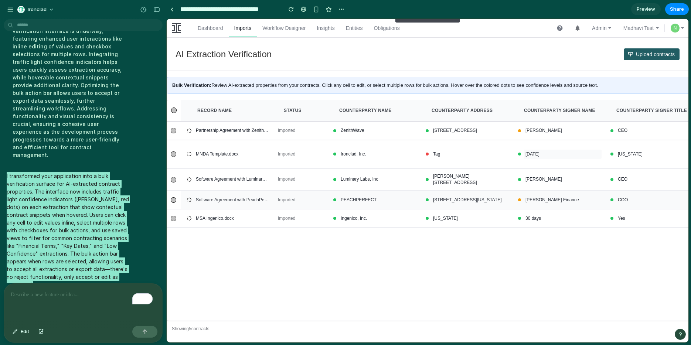
click at [174, 198] on div at bounding box center [174, 200] width 6 height 6
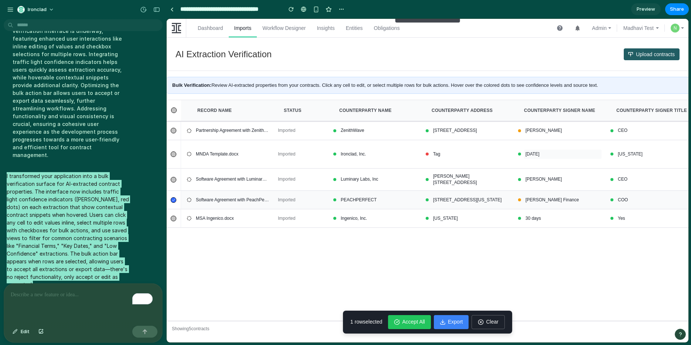
click at [408, 320] on span "Accept All" at bounding box center [413, 322] width 23 height 7
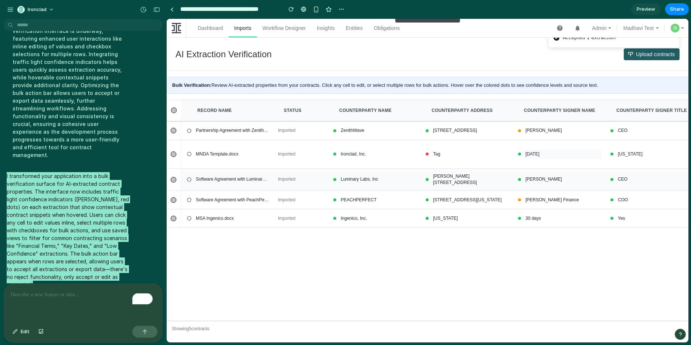
click at [174, 178] on div at bounding box center [174, 180] width 6 height 6
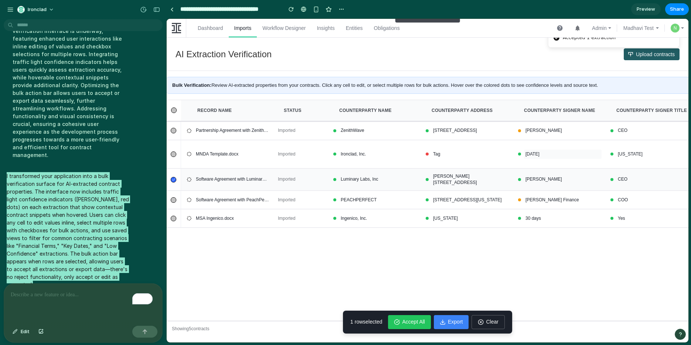
click at [399, 329] on button "Accept All" at bounding box center [409, 322] width 42 height 14
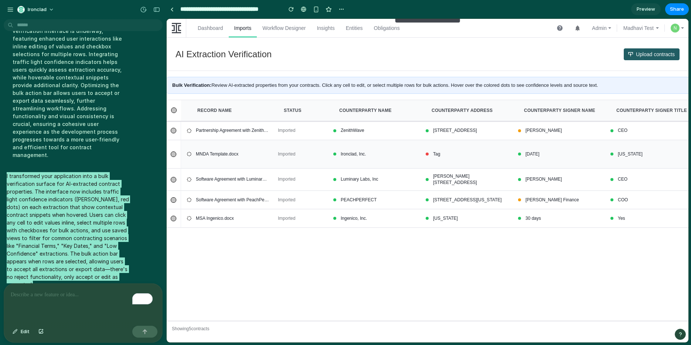
click at [175, 154] on div at bounding box center [174, 155] width 6 height 6
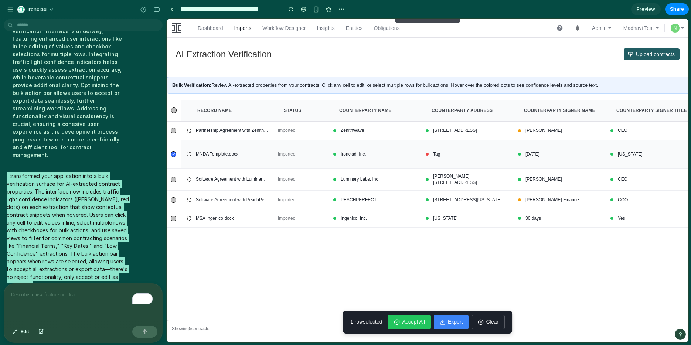
click at [419, 320] on span "Accept All" at bounding box center [413, 322] width 23 height 7
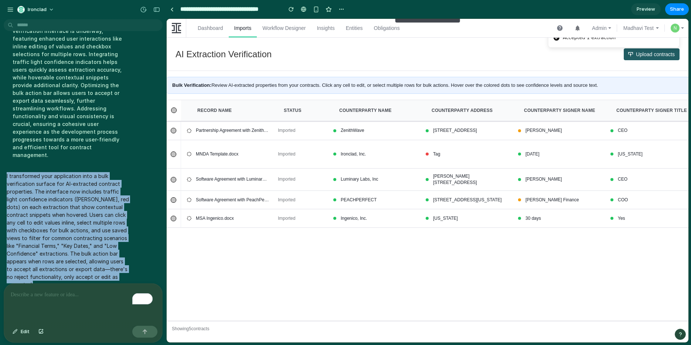
click at [65, 183] on p "I transformed your application into a bulk verification surface for AI-extracte…" at bounding box center [68, 230] width 123 height 116
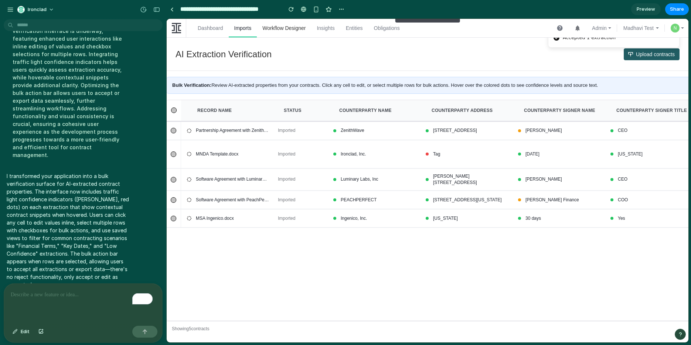
click at [286, 25] on link "Workflow Designer" at bounding box center [284, 28] width 54 height 18
click at [204, 28] on link "Dashboard" at bounding box center [210, 28] width 37 height 18
click at [472, 38] on div "AI Extraction Verification Upload contracts" at bounding box center [428, 54] width 522 height 33
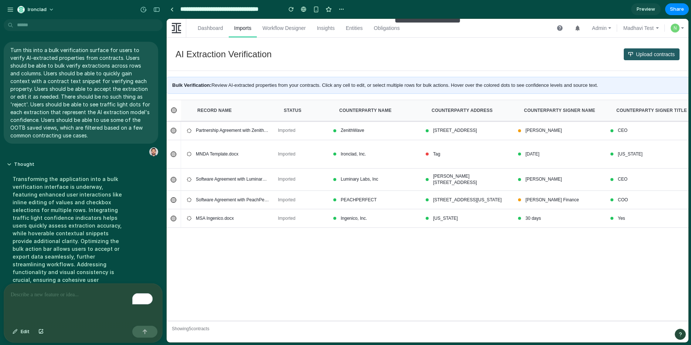
scroll to position [159, 0]
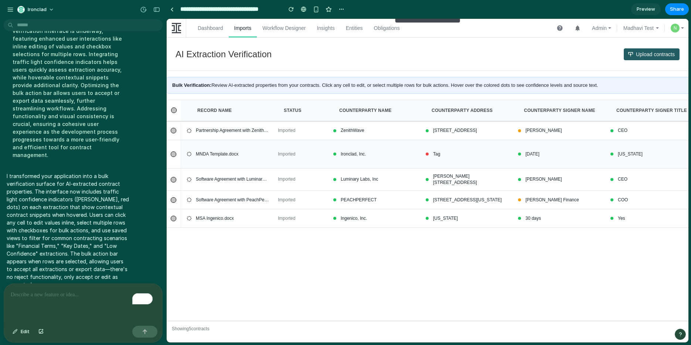
click at [361, 155] on div "Ironclad, Inc." at bounding box center [378, 154] width 78 height 9
click at [434, 154] on div "Tag" at bounding box center [471, 154] width 78 height 9
click at [429, 154] on div "Tag" at bounding box center [468, 154] width 84 height 22
click at [360, 221] on div "Ingenico, Inc." at bounding box center [378, 218] width 78 height 9
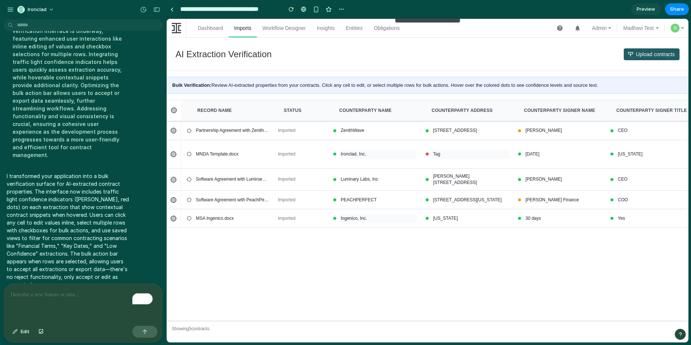
click at [681, 336] on div "button" at bounding box center [680, 334] width 5 height 5
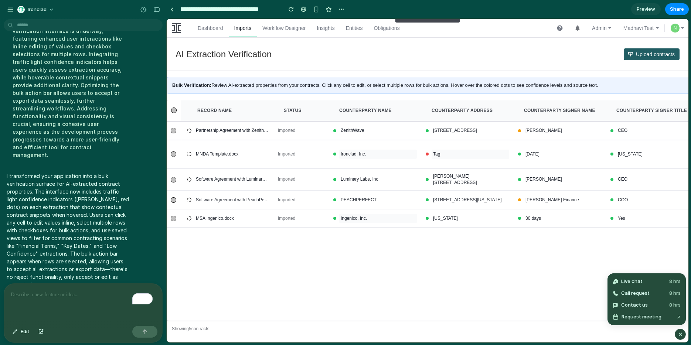
click at [681, 336] on div "button" at bounding box center [680, 334] width 6 height 9
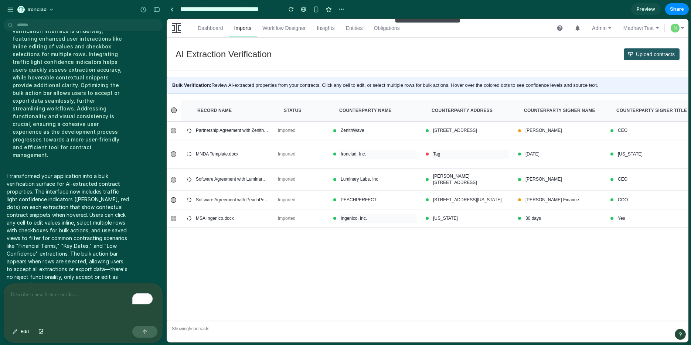
click at [538, 47] on div "AI Extraction Verification Upload contracts" at bounding box center [428, 54] width 522 height 33
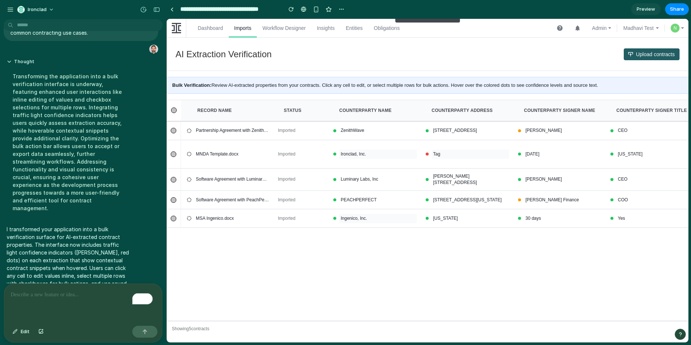
scroll to position [0, 0]
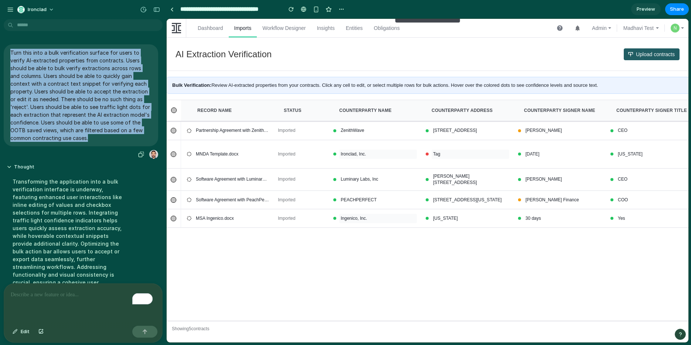
drag, startPoint x: 11, startPoint y: 51, endPoint x: 104, endPoint y: 147, distance: 134.1
click at [104, 147] on div "Turn this into a bulk verification surface for users to verify AI-extracted pro…" at bounding box center [81, 101] width 154 height 115
copy p "Turn this into a bulk verification surface for users to verify AI-extracted pro…"
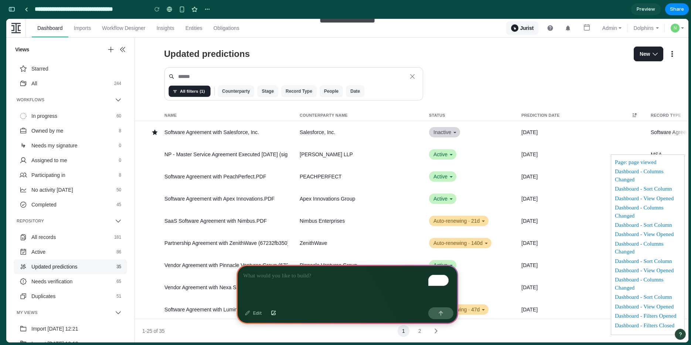
click at [282, 273] on p "To enrich screen reader interactions, please activate Accessibility in Grammarl…" at bounding box center [347, 276] width 208 height 9
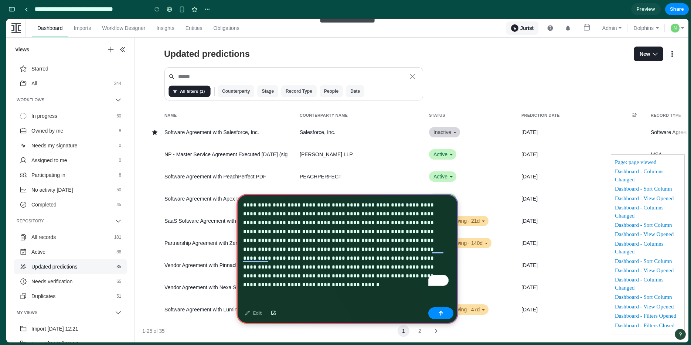
click at [263, 246] on p "**********" at bounding box center [345, 241] width 205 height 80
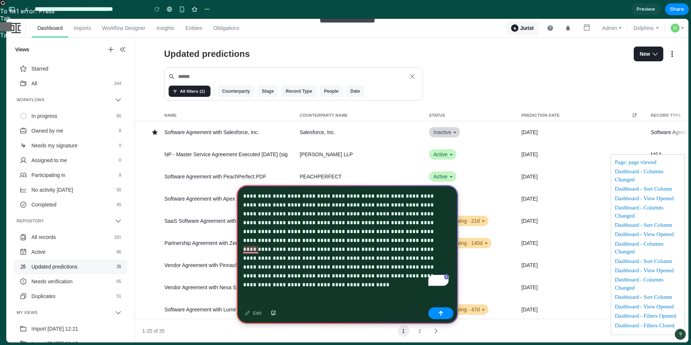
click at [327, 237] on p "**********" at bounding box center [345, 236] width 205 height 89
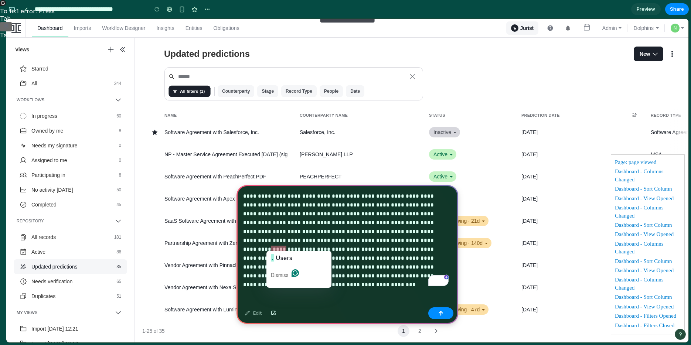
click at [271, 246] on p "**********" at bounding box center [345, 236] width 205 height 89
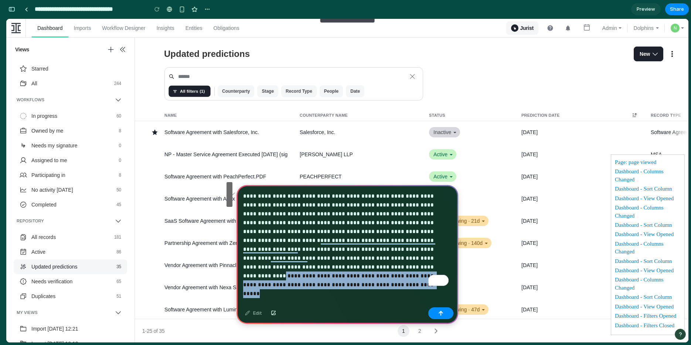
drag, startPoint x: 409, startPoint y: 256, endPoint x: 409, endPoint y: 273, distance: 17.4
click at [409, 273] on p "**********" at bounding box center [345, 236] width 205 height 89
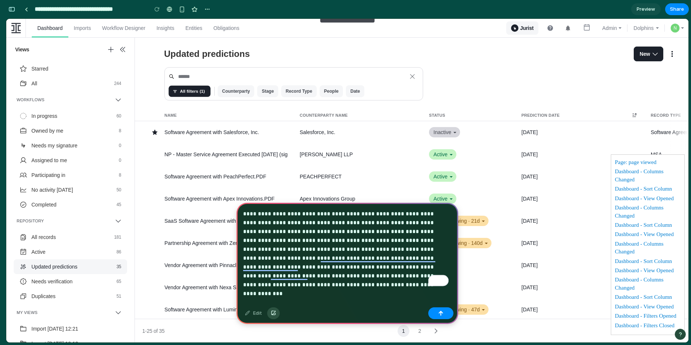
click at [273, 312] on div "button" at bounding box center [273, 313] width 5 height 4
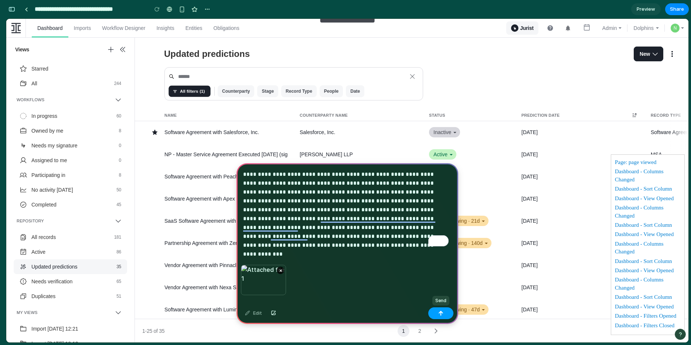
click at [446, 314] on button "button" at bounding box center [440, 313] width 25 height 12
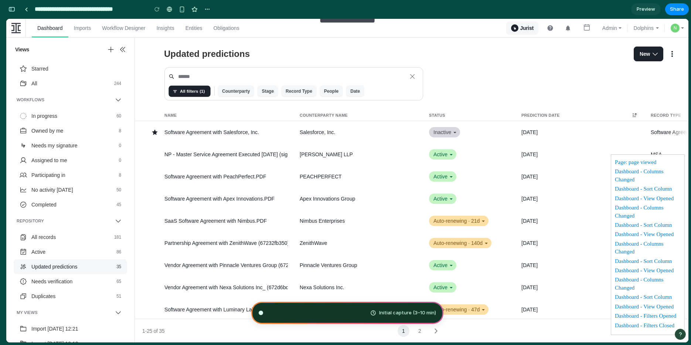
scroll to position [84, 0]
type input "**********"
